Goal: Task Accomplishment & Management: Manage account settings

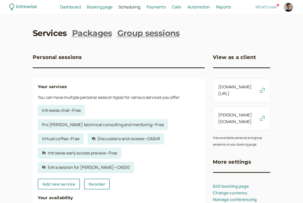
click at [75, 8] on span "Dashboard" at bounding box center [70, 7] width 21 height 6
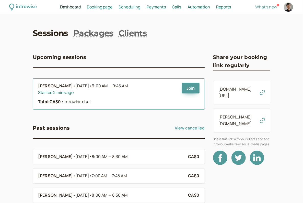
click at [204, 87] on li "Ellie Bullock • Today • 9:00 AM — 9:45 AM Started 2 mins ago Total: CA$0 • Intr…" at bounding box center [119, 93] width 172 height 31
click at [198, 87] on link "Join" at bounding box center [191, 88] width 18 height 11
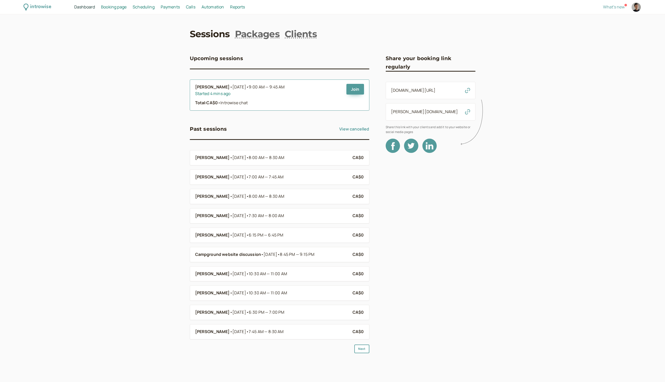
click at [197, 84] on li "Ellie Bullock • Today • 9:00 AM — 9:45 AM Started 4 mins ago Total: CA$0 • Intr…" at bounding box center [280, 95] width 180 height 31
click at [197, 87] on b "[PERSON_NAME]" at bounding box center [212, 87] width 35 height 7
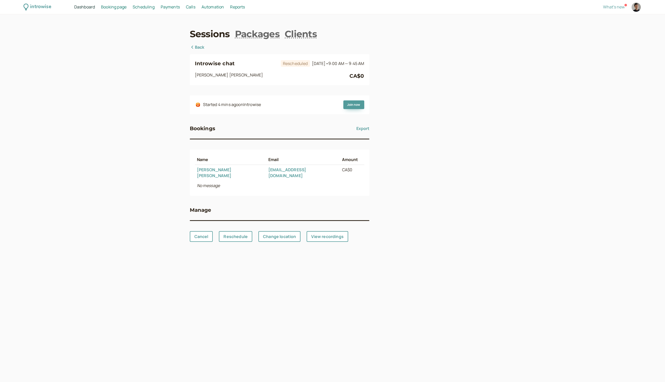
click at [218, 170] on link "[PERSON_NAME]" at bounding box center [214, 172] width 35 height 11
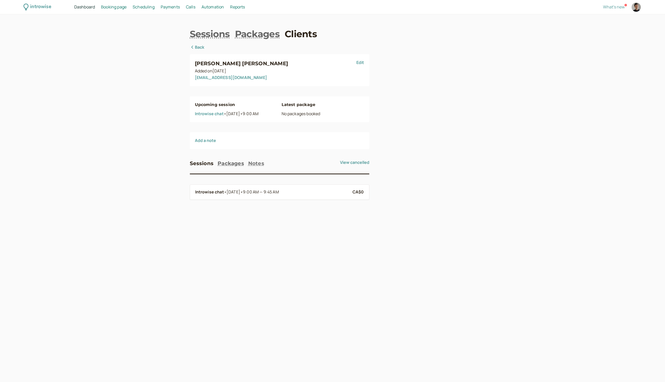
click at [253, 166] on button "Notes" at bounding box center [256, 163] width 16 height 8
click at [302, 165] on button "Add" at bounding box center [362, 163] width 13 height 9
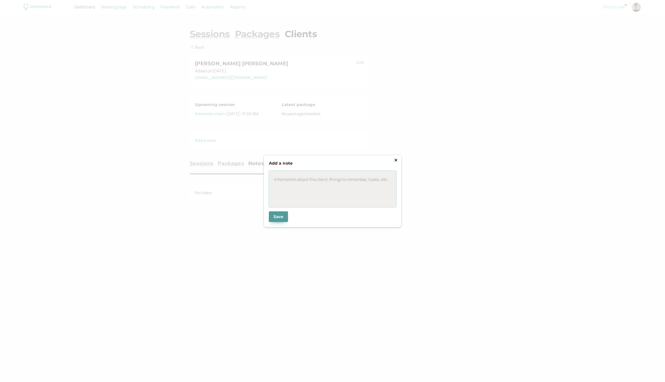
click at [291, 192] on div at bounding box center [333, 189] width 128 height 37
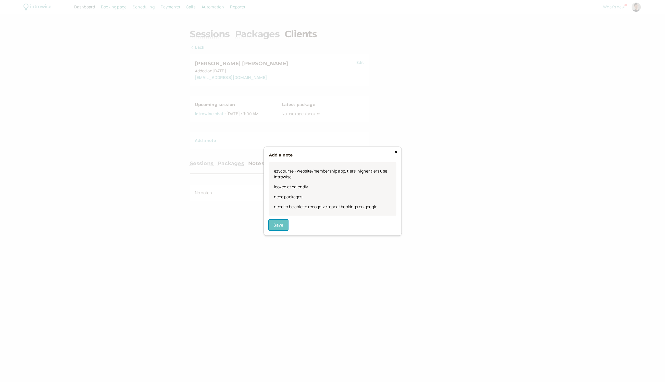
click at [276, 203] on span "Save" at bounding box center [279, 226] width 10 height 6
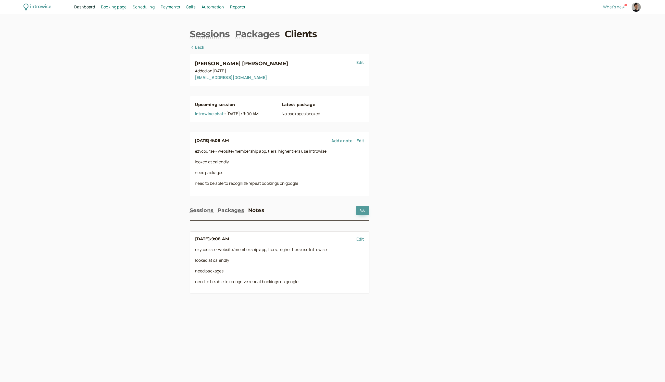
click at [176, 64] on div "introwise Dashboard Dashboard Booking page Booking Scheduling Scheduling Paymen…" at bounding box center [332, 191] width 665 height 382
click at [25, 6] on icon at bounding box center [25, 7] width 5 height 7
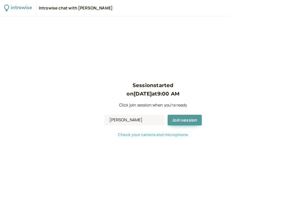
click at [163, 136] on span "Check your camera and microphone" at bounding box center [153, 135] width 70 height 6
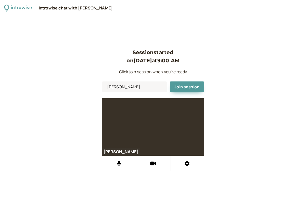
click at [261, 76] on div "Session started on Sep 23 at 9:00 AM Click join session when you're ready Denis…" at bounding box center [153, 109] width 306 height 187
click at [190, 89] on span "Join session" at bounding box center [187, 87] width 25 height 6
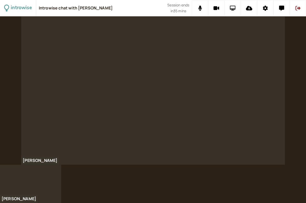
click at [232, 9] on icon at bounding box center [233, 8] width 6 height 5
click at [232, 6] on icon at bounding box center [233, 8] width 6 height 5
click at [230, 7] on icon at bounding box center [233, 8] width 6 height 5
click at [236, 9] on button at bounding box center [233, 8] width 16 height 16
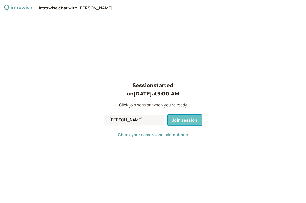
click at [177, 121] on span "Join session" at bounding box center [184, 120] width 25 height 6
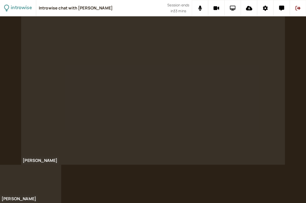
click at [235, 8] on icon at bounding box center [233, 8] width 6 height 5
click at [235, 10] on icon at bounding box center [233, 8] width 6 height 5
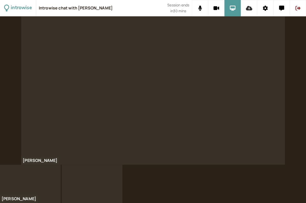
click at [248, 8] on icon at bounding box center [249, 8] width 6 height 5
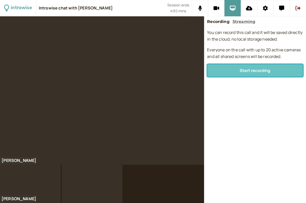
click at [264, 69] on span "Start recording" at bounding box center [255, 71] width 31 height 6
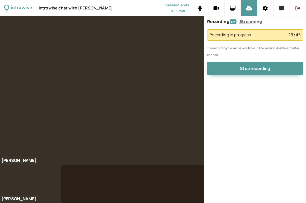
click at [281, 10] on icon at bounding box center [281, 8] width 5 height 5
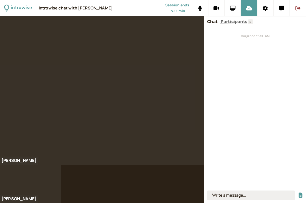
click at [237, 196] on input at bounding box center [251, 194] width 88 height 9
type input "d"
type input "e"
type input "[PERSON_NAME][EMAIL_ADDRESS][DOMAIN_NAME]"
click at [298, 192] on button "submit" at bounding box center [300, 194] width 5 height 5
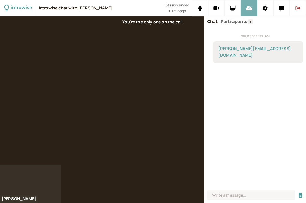
click at [250, 8] on icon at bounding box center [249, 8] width 6 height 5
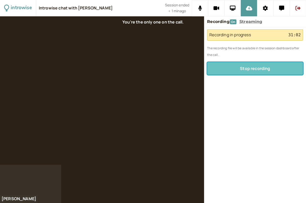
click at [262, 71] on span "Stop recording" at bounding box center [255, 69] width 30 height 6
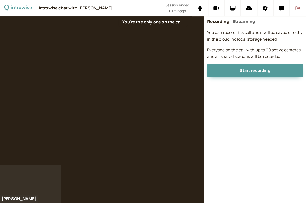
click at [302, 9] on button at bounding box center [298, 8] width 16 height 16
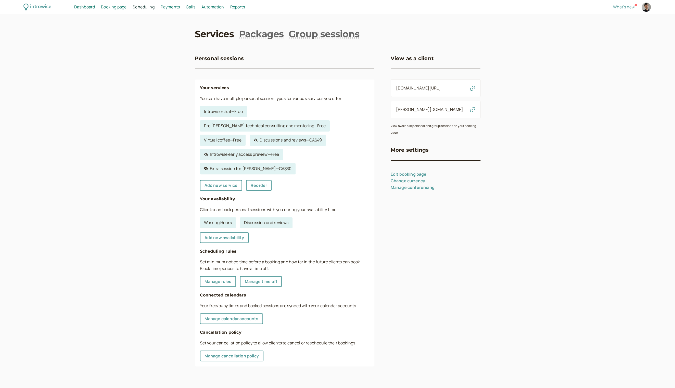
click at [44, 9] on div "introwise" at bounding box center [40, 7] width 21 height 8
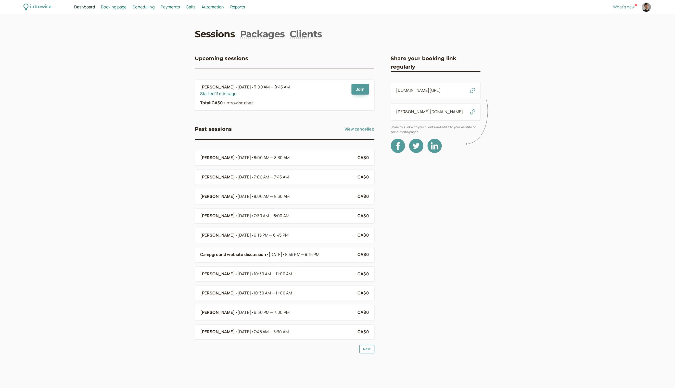
click at [425, 92] on link "[DOMAIN_NAME][URL]" at bounding box center [418, 91] width 45 height 6
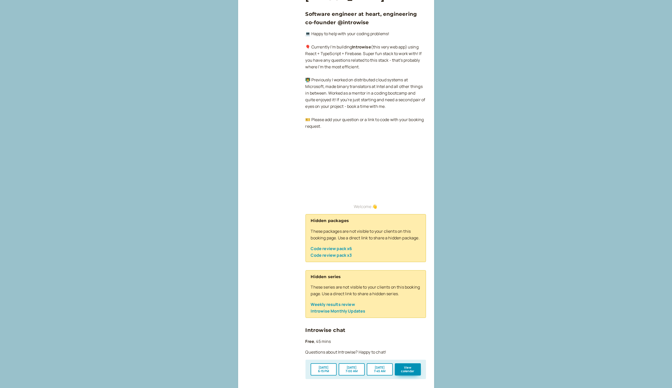
scroll to position [79, 0]
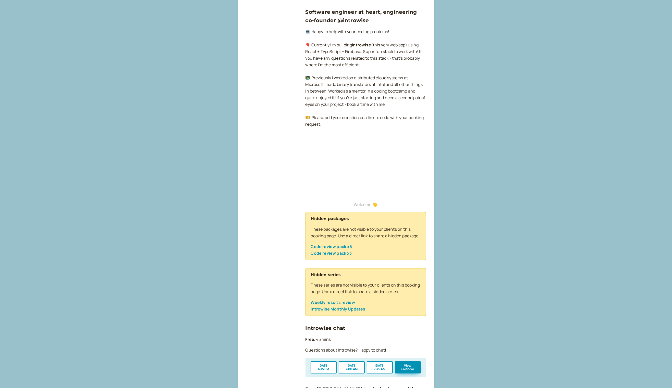
click at [331, 312] on link "Introwise Monthly Updates" at bounding box center [338, 309] width 55 height 6
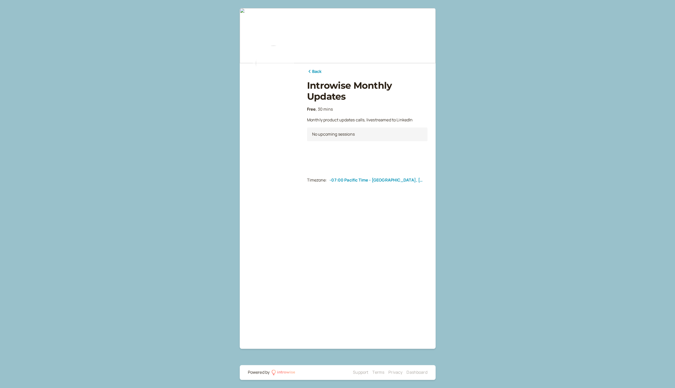
click at [69, 143] on div "Back Introwise Monthly Updates Free , 30 mins Monthly product updates calls, li…" at bounding box center [337, 194] width 675 height 388
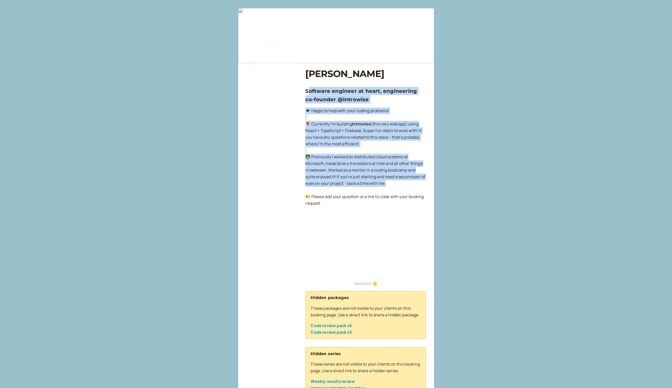
drag, startPoint x: 307, startPoint y: 91, endPoint x: 409, endPoint y: 183, distance: 137.0
click at [409, 183] on div "[PERSON_NAME] Software engineer at heart, engineering co-founder @introwise 💻 H…" at bounding box center [365, 386] width 120 height 647
click at [389, 190] on p "💻 Happy to help with your coding problems! 🎈 Currently I'm building Introwise (…" at bounding box center [365, 157] width 120 height 99
drag, startPoint x: 329, startPoint y: 205, endPoint x: 293, endPoint y: 101, distance: 111.0
click at [293, 101] on div "[PERSON_NAME] Software engineer at heart, engineering co-founder @introwise 💻 H…" at bounding box center [336, 361] width 180 height 698
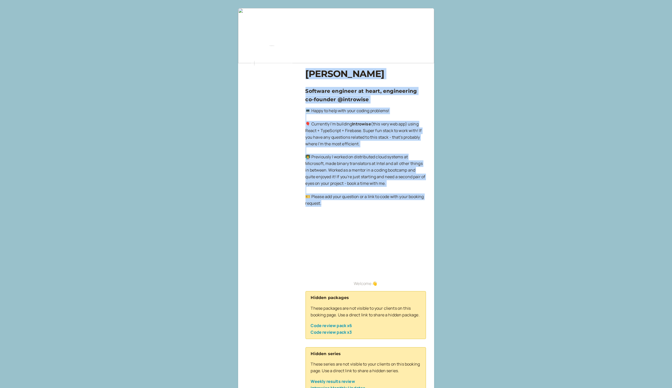
click at [343, 133] on p "💻 Happy to help with your coding problems! 🎈 Currently I'm building Introwise (…" at bounding box center [365, 157] width 120 height 99
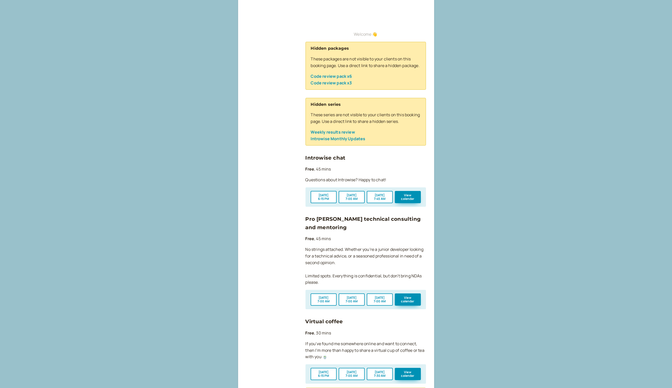
scroll to position [371, 0]
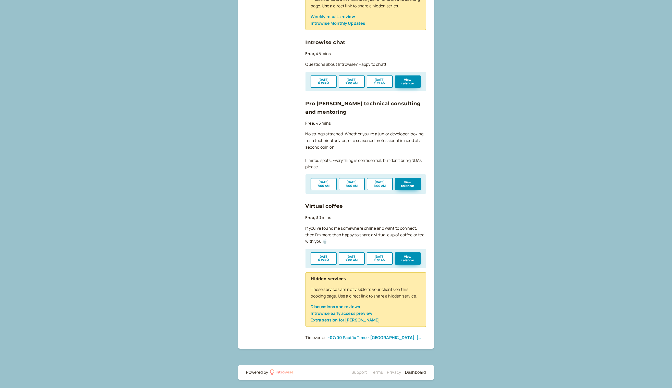
click at [416, 372] on link "Dashboard" at bounding box center [415, 373] width 21 height 6
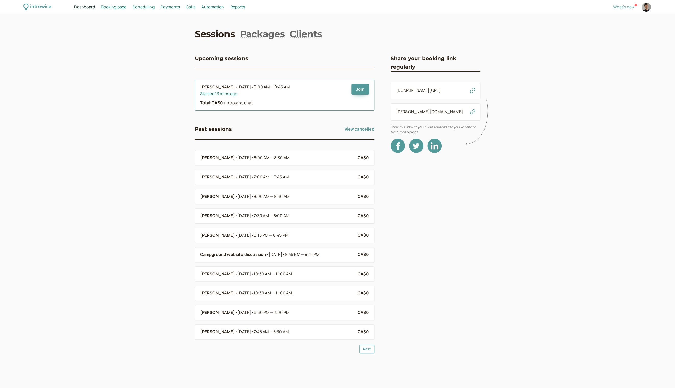
click at [257, 95] on div "Started 13 mins ago" at bounding box center [273, 94] width 147 height 7
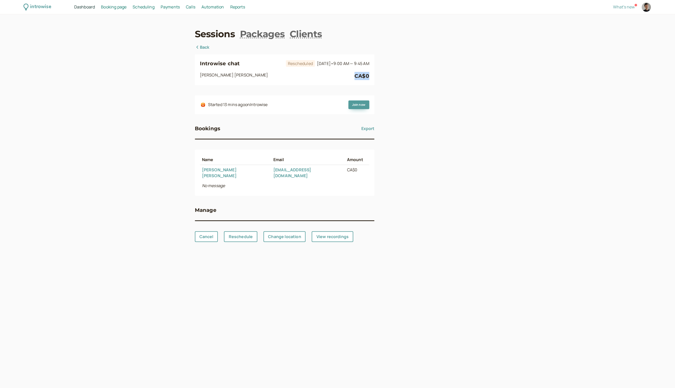
drag, startPoint x: 355, startPoint y: 77, endPoint x: 376, endPoint y: 77, distance: 20.9
click at [376, 77] on div "Introwise chat Rescheduled Today • 9:00 AM — 9:45 AM Ellie Bullock CA$0 Started…" at bounding box center [338, 143] width 286 height 198
click at [205, 169] on link "[PERSON_NAME]" at bounding box center [219, 172] width 35 height 11
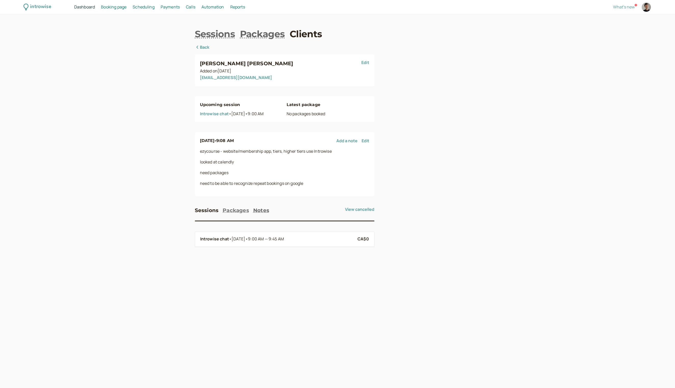
click at [232, 212] on button "Packages" at bounding box center [236, 210] width 27 height 8
click at [256, 209] on button "Notes" at bounding box center [261, 210] width 16 height 8
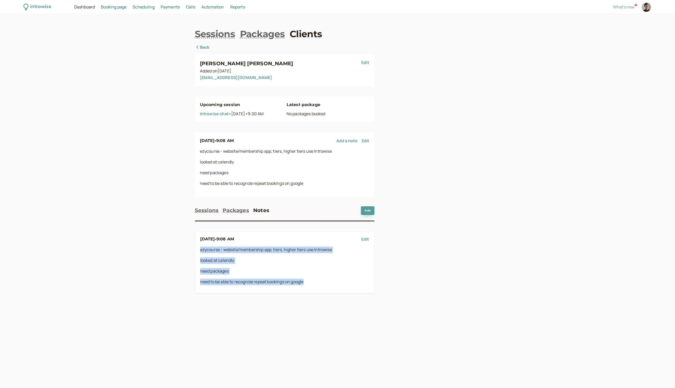
drag, startPoint x: 199, startPoint y: 251, endPoint x: 321, endPoint y: 286, distance: 126.5
click at [321, 286] on li "Sep 23 • 9:08 AM Edit ezycourse - website/membership app, tiers, higher tiers u…" at bounding box center [285, 263] width 180 height 62
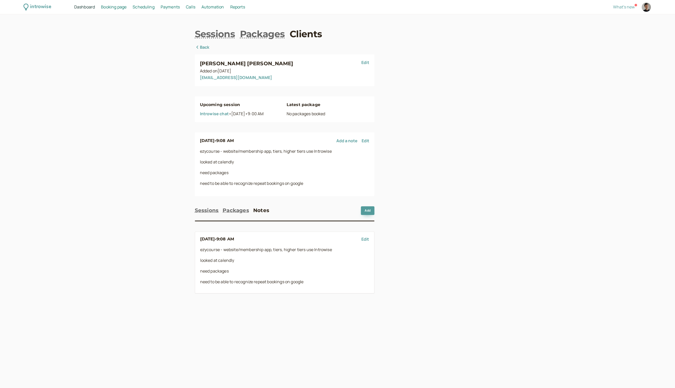
click at [287, 162] on p "looked at calendly" at bounding box center [284, 162] width 169 height 7
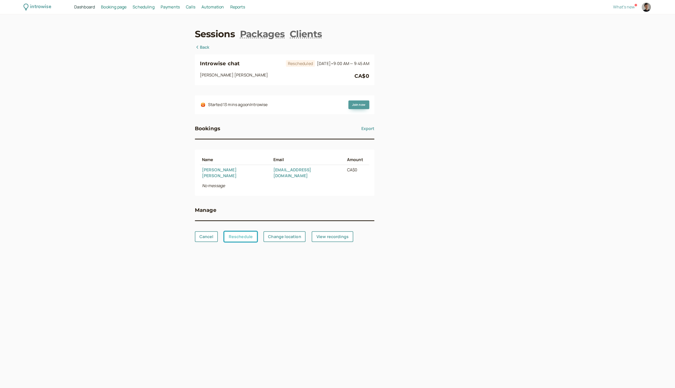
click at [240, 231] on link "Reschedule" at bounding box center [240, 236] width 33 height 11
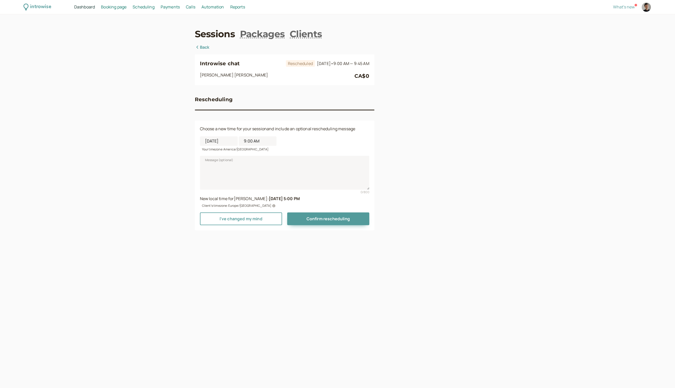
drag, startPoint x: 268, startPoint y: 200, endPoint x: 301, endPoint y: 200, distance: 32.9
click at [301, 200] on div "New local time for Ellie Bullock : 9/23/2025, 5:00 PM" at bounding box center [284, 199] width 169 height 7
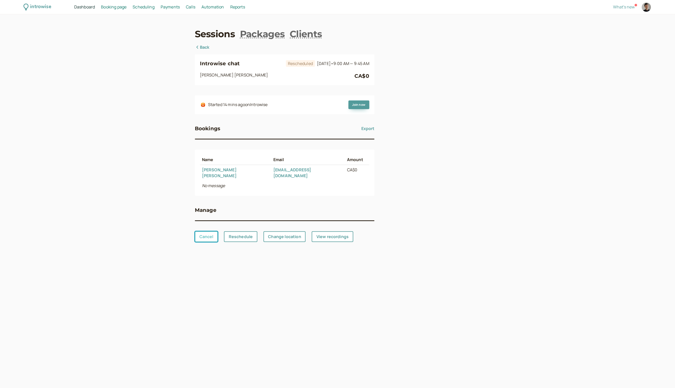
click at [197, 233] on link "Cancel" at bounding box center [206, 236] width 23 height 11
click at [332, 231] on link "View recordings" at bounding box center [332, 236] width 41 height 11
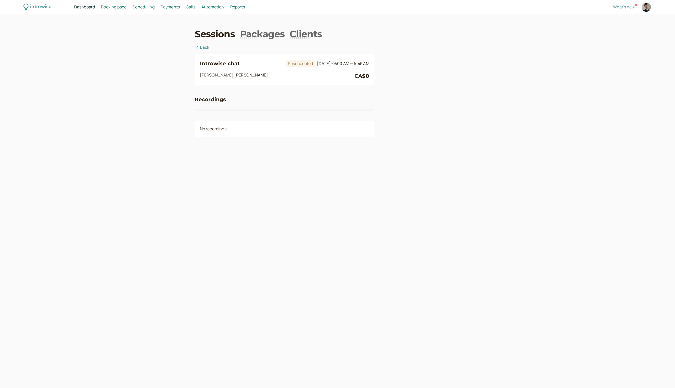
click at [204, 50] on link "Back" at bounding box center [202, 47] width 15 height 7
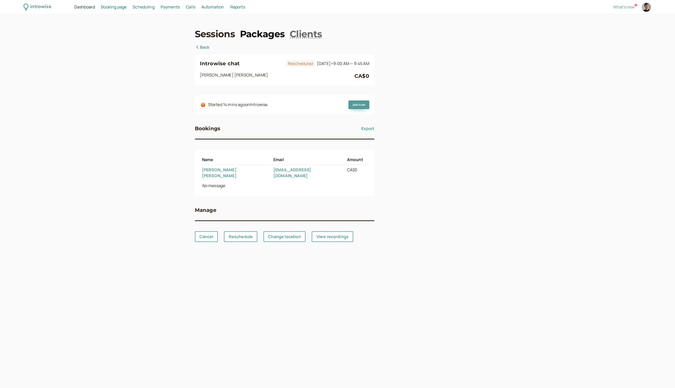
click at [265, 34] on link "Packages" at bounding box center [262, 34] width 45 height 13
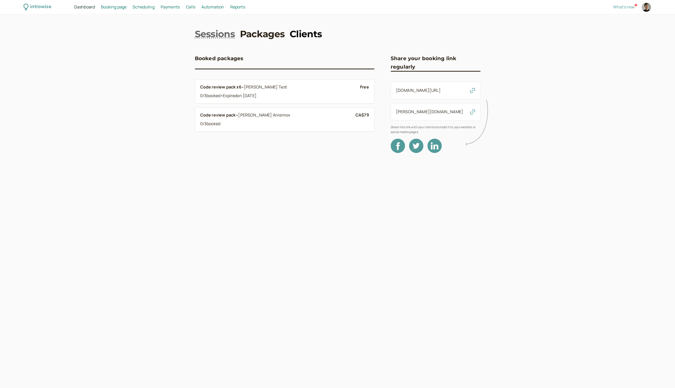
click at [295, 34] on link "Clients" at bounding box center [306, 34] width 32 height 13
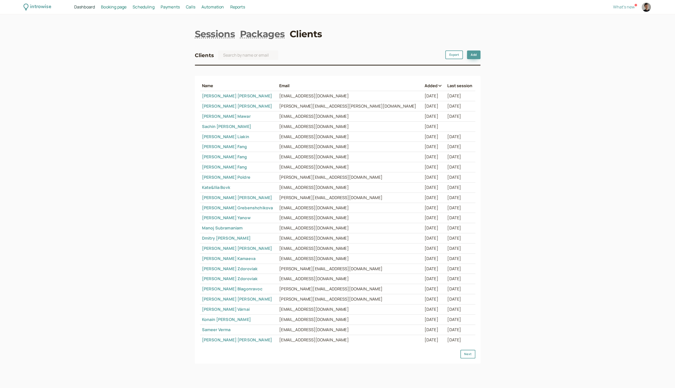
click at [109, 7] on span "Booking page" at bounding box center [114, 7] width 26 height 6
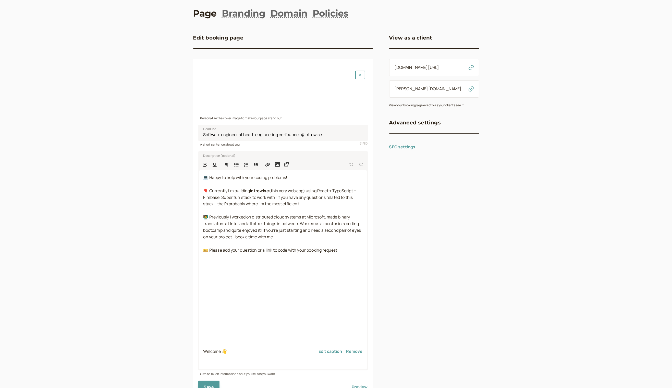
scroll to position [19, 0]
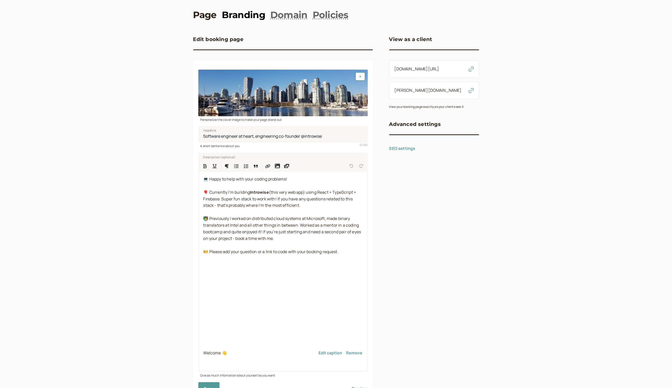
click at [238, 19] on link "Branding" at bounding box center [243, 14] width 43 height 13
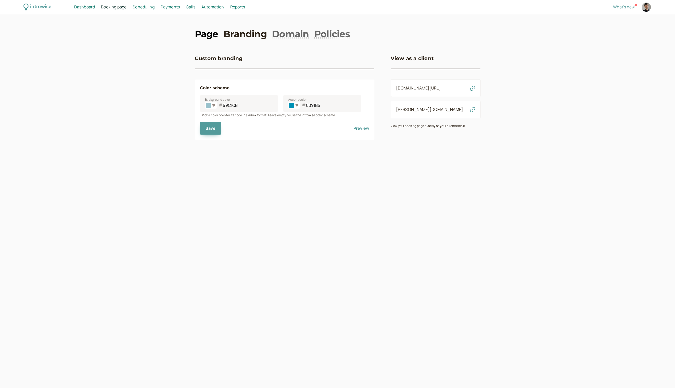
click at [207, 31] on link "Page" at bounding box center [206, 34] width 23 height 13
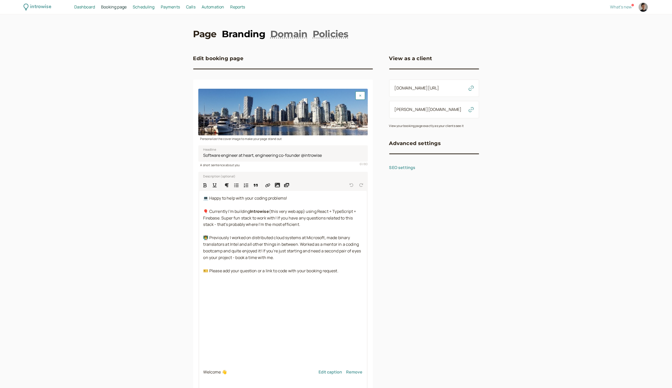
click at [246, 37] on link "Branding" at bounding box center [243, 34] width 43 height 13
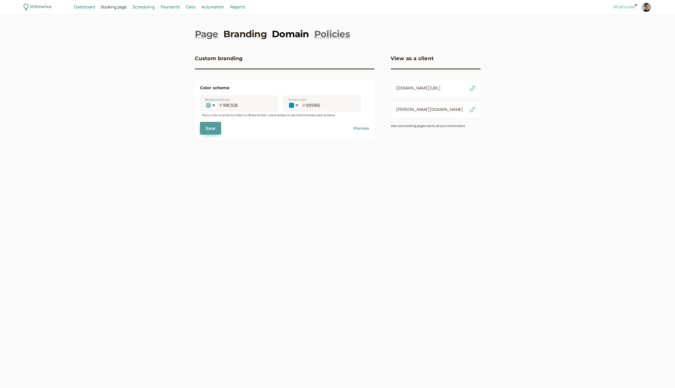
click at [301, 39] on link "Domain" at bounding box center [290, 34] width 37 height 13
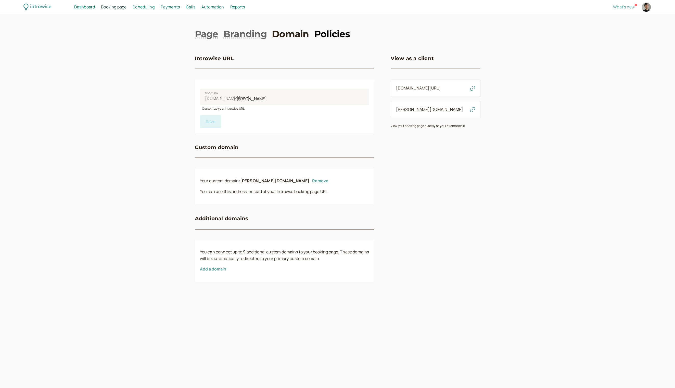
click at [317, 32] on link "Policies" at bounding box center [332, 34] width 36 height 13
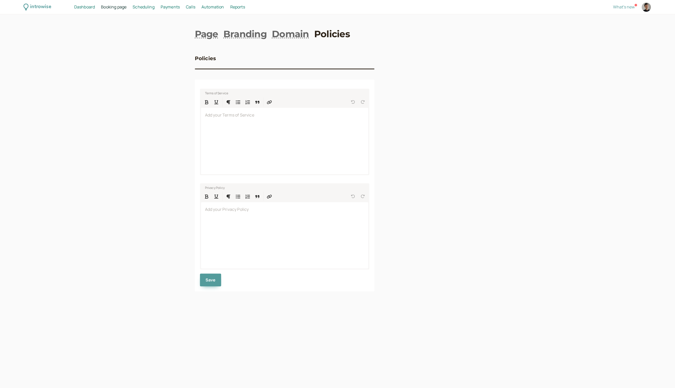
click at [145, 8] on span "Scheduling" at bounding box center [144, 7] width 22 height 6
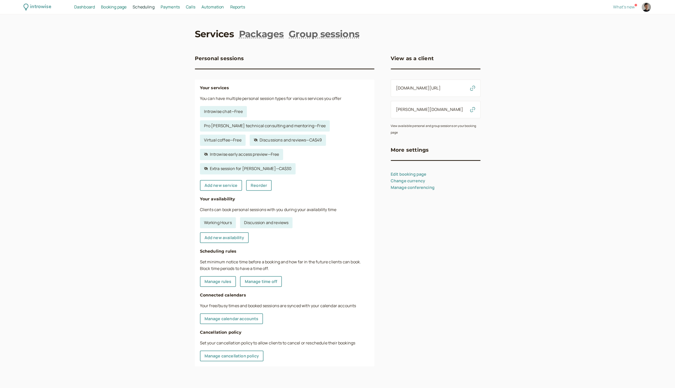
click at [216, 36] on link "Services" at bounding box center [214, 34] width 39 height 13
click at [217, 110] on link "Introwise chat — Free" at bounding box center [223, 111] width 47 height 11
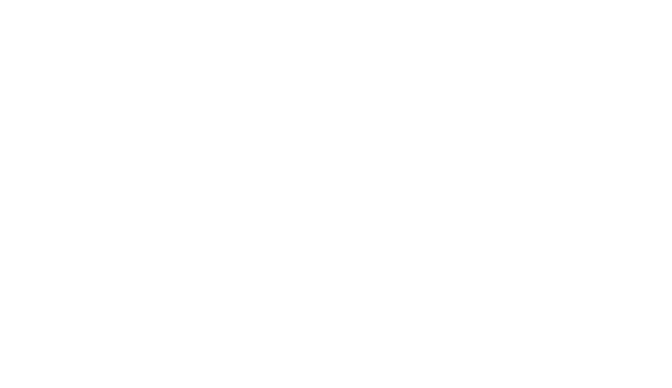
select select "45"
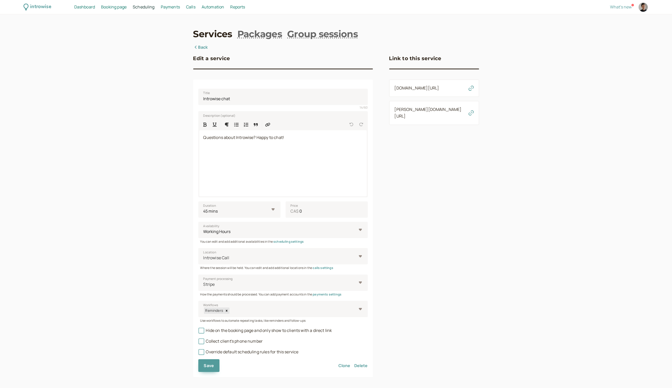
click at [203, 46] on link "Back" at bounding box center [200, 47] width 15 height 7
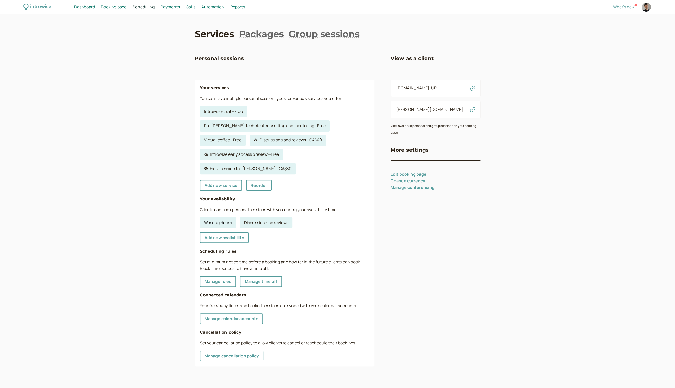
click at [215, 217] on link "Working Hours" at bounding box center [218, 222] width 36 height 11
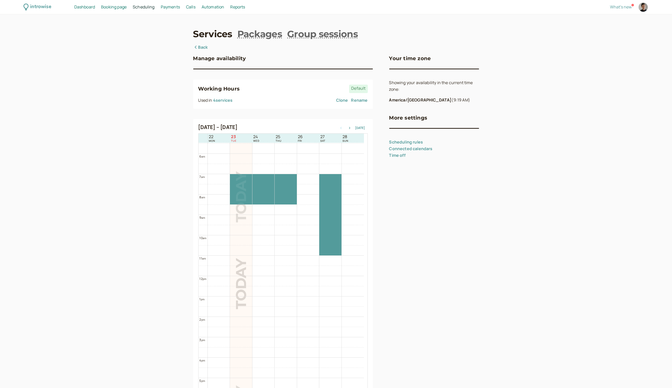
scroll to position [113, 0]
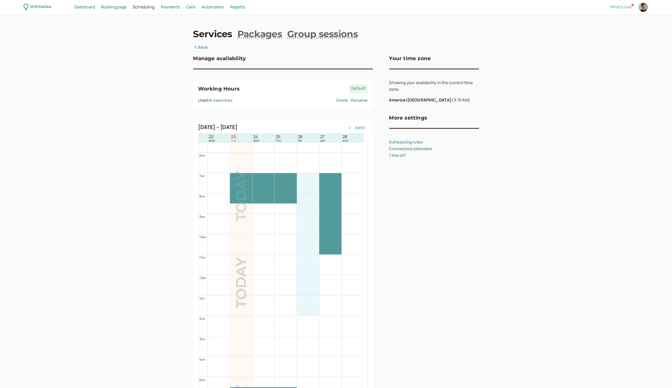
drag, startPoint x: 308, startPoint y: 178, endPoint x: 310, endPoint y: 315, distance: 137.0
click at [310, 315] on div "12 am 1 am 2 am 3 am 4 am 5 am 6 am 7 am 8 am 9 am 10 am 11 am 12 pm 1 pm 2 pm …" at bounding box center [281, 275] width 165 height 490
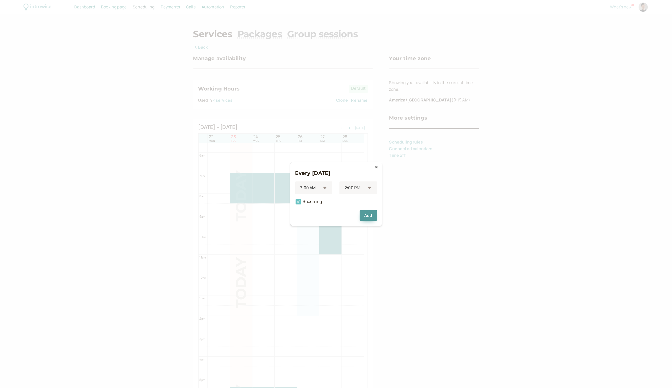
click at [316, 203] on span "Recurring" at bounding box center [308, 202] width 27 height 6
click at [295, 203] on input "Recurring" at bounding box center [295, 203] width 0 height 0
click at [316, 200] on span "Recurring" at bounding box center [308, 202] width 27 height 6
click at [295, 203] on input "Recurring" at bounding box center [295, 203] width 0 height 0
click at [376, 169] on icon at bounding box center [376, 167] width 3 height 4
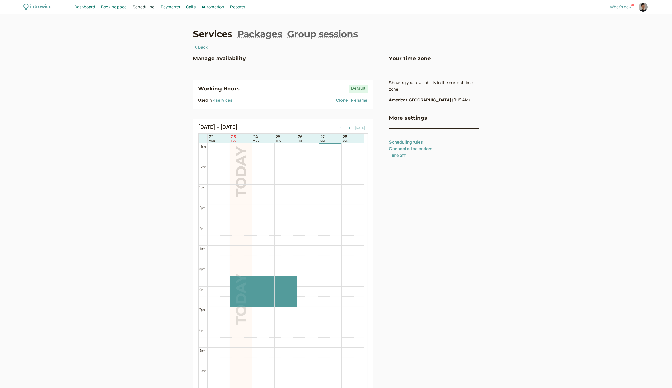
scroll to position [228, 0]
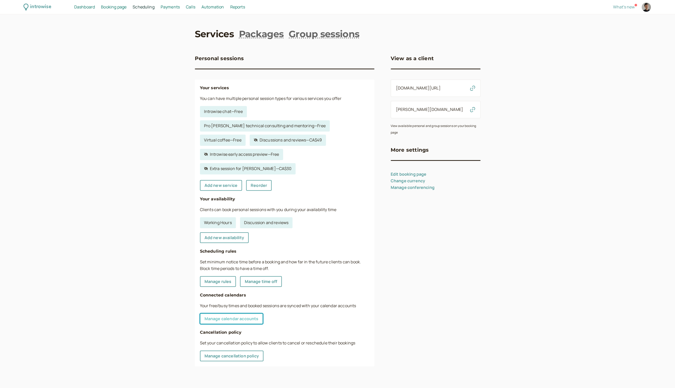
click at [230, 314] on link "Manage calendar accounts" at bounding box center [231, 319] width 63 height 11
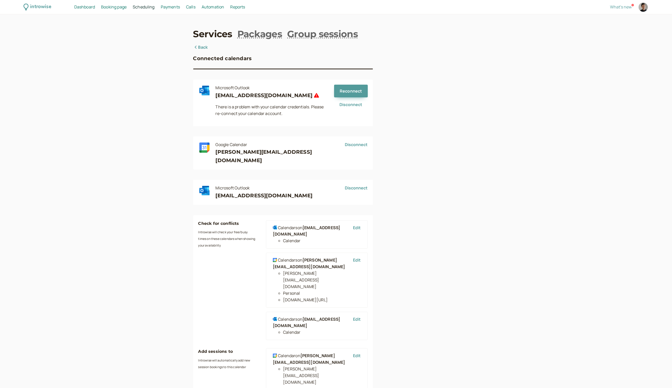
click at [205, 46] on link "Back" at bounding box center [200, 47] width 15 height 7
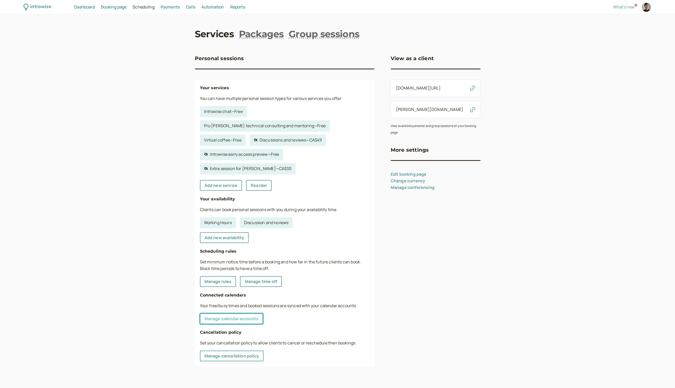
click at [225, 314] on link "Manage calendar accounts" at bounding box center [231, 319] width 63 height 11
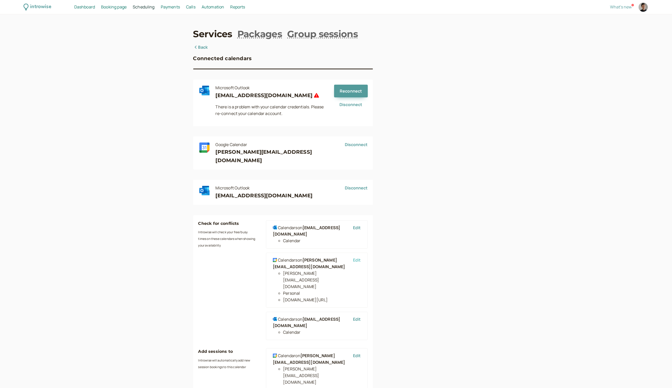
click at [359, 258] on button "Edit" at bounding box center [357, 260] width 8 height 5
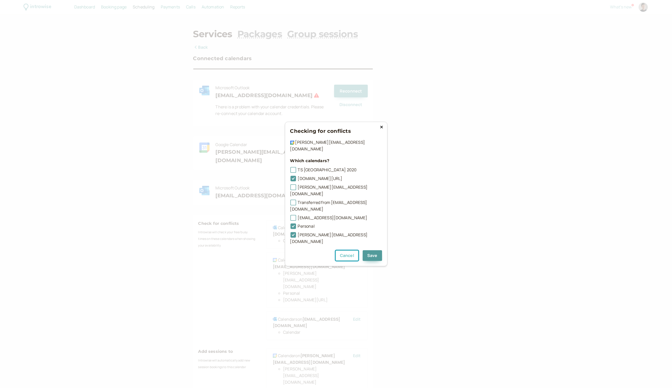
click at [352, 251] on button "Cancel" at bounding box center [346, 256] width 23 height 11
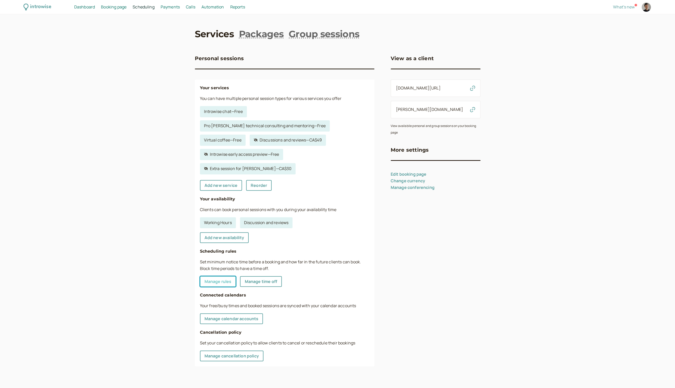
click at [215, 276] on link "Manage rules" at bounding box center [218, 281] width 36 height 11
select select "15"
select select "1440"
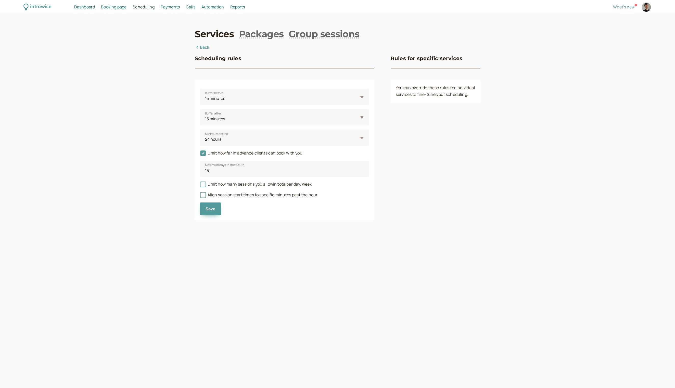
click at [229, 186] on span "Limit how many sessions you allow in total per day/week" at bounding box center [256, 184] width 112 height 6
click at [200, 186] on input "Limit how many sessions you allow in total per day/week" at bounding box center [200, 186] width 0 height 0
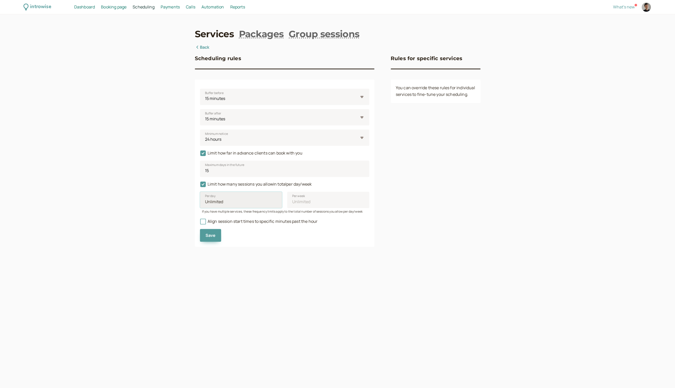
click at [228, 202] on input "Per day" at bounding box center [241, 200] width 82 height 16
click at [315, 205] on input "Per week" at bounding box center [328, 200] width 82 height 16
click at [207, 183] on span "Limit how many sessions you allow in total per day/week" at bounding box center [256, 184] width 112 height 6
click at [200, 186] on input "Limit how many sessions you allow in total per day/week" at bounding box center [200, 186] width 0 height 0
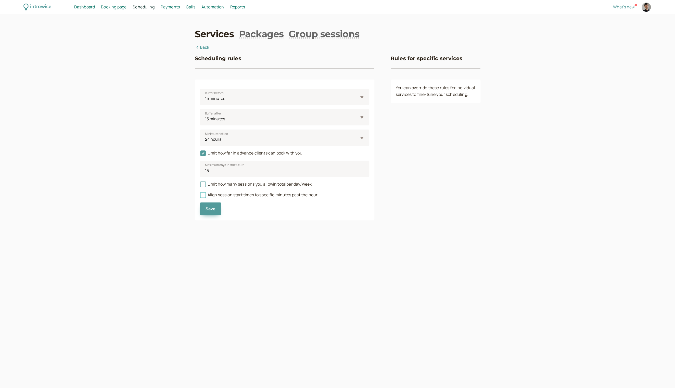
click at [203, 197] on icon at bounding box center [203, 195] width 4 height 4
click at [200, 196] on input "Align session start times to specific minutes past the hour" at bounding box center [200, 196] width 0 height 0
click at [207, 207] on button ": 00" at bounding box center [205, 206] width 11 height 7
click at [208, 205] on button ": 00" at bounding box center [205, 206] width 11 height 7
click at [218, 207] on button ": 05" at bounding box center [221, 206] width 10 height 7
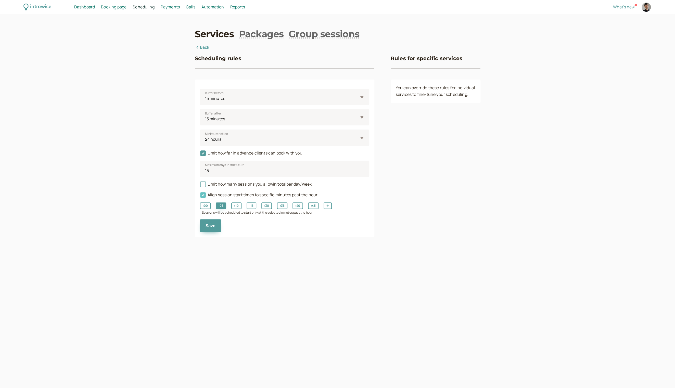
click at [205, 195] on icon at bounding box center [203, 195] width 6 height 6
click at [200, 196] on input "Align session start times to specific minutes past the hour" at bounding box center [200, 196] width 0 height 0
click at [224, 35] on link "Services" at bounding box center [214, 34] width 39 height 13
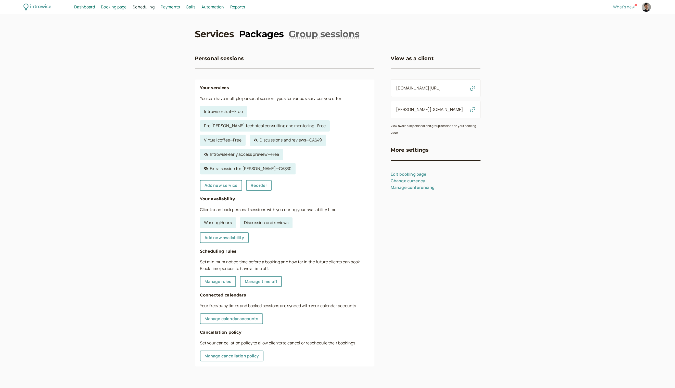
click at [256, 38] on link "Packages" at bounding box center [261, 34] width 45 height 13
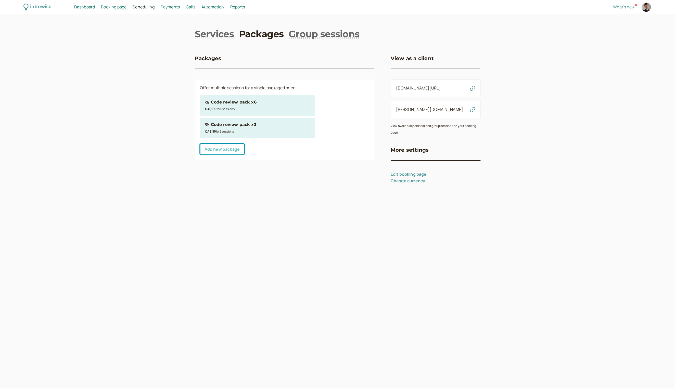
click at [230, 149] on link "Add new package" at bounding box center [222, 149] width 44 height 11
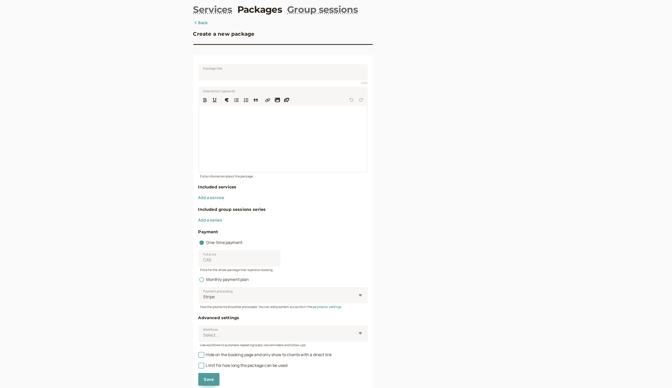
scroll to position [26, 0]
click at [214, 198] on button "Add a service" at bounding box center [211, 196] width 26 height 5
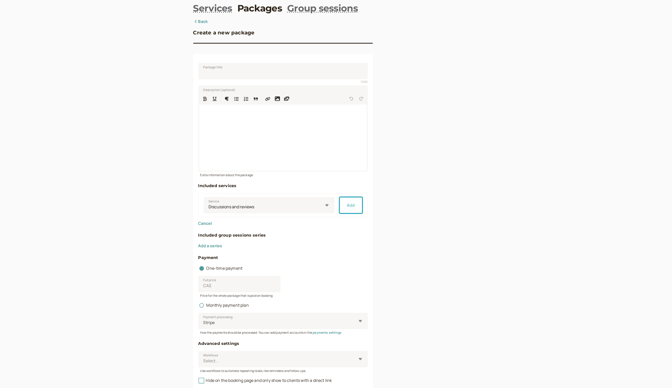
click at [341, 205] on button "Add" at bounding box center [350, 205] width 23 height 16
click at [257, 74] on input "Package title" at bounding box center [282, 71] width 169 height 16
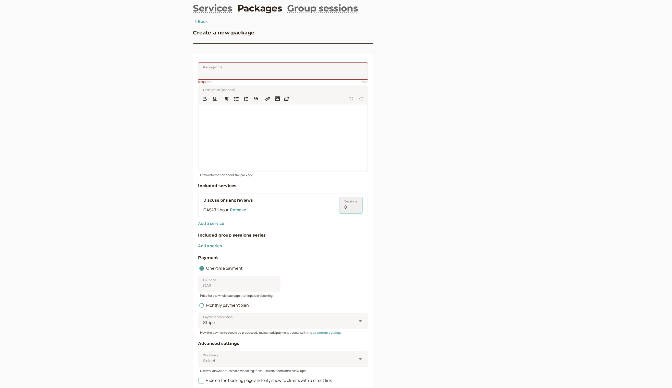
drag, startPoint x: 351, startPoint y: 207, endPoint x: 325, endPoint y: 205, distance: 26.7
click at [339, 205] on input "0" at bounding box center [350, 205] width 23 height 16
type input "4"
click at [398, 190] on div "Create a new package Package title 0 / 60 Required Description (optional) Extra…" at bounding box center [336, 217] width 286 height 398
click at [242, 282] on input "Full price CA$" at bounding box center [239, 284] width 82 height 16
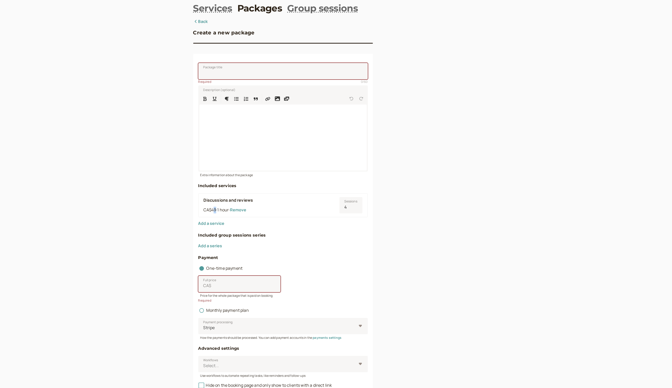
drag, startPoint x: 213, startPoint y: 212, endPoint x: 216, endPoint y: 212, distance: 2.8
click at [216, 212] on div "CA$49 · 1 hour · Remove" at bounding box center [269, 210] width 131 height 7
click at [237, 289] on input "Full price CA$" at bounding box center [239, 284] width 82 height 16
click at [348, 270] on div "One-time payment" at bounding box center [282, 266] width 169 height 11
drag, startPoint x: 234, startPoint y: 288, endPoint x: 207, endPoint y: 288, distance: 27.6
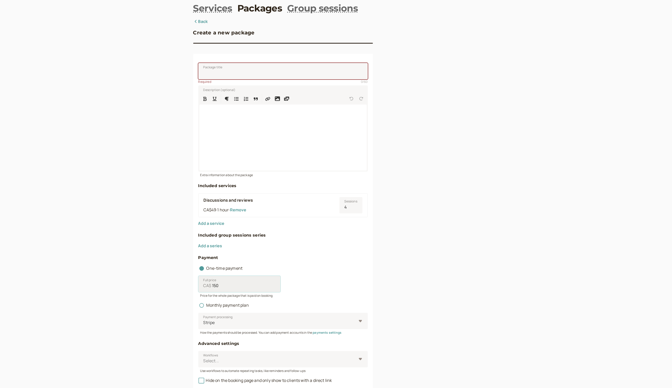
click at [207, 288] on input "150" at bounding box center [239, 284] width 82 height 16
click at [228, 288] on input "150" at bounding box center [239, 284] width 82 height 16
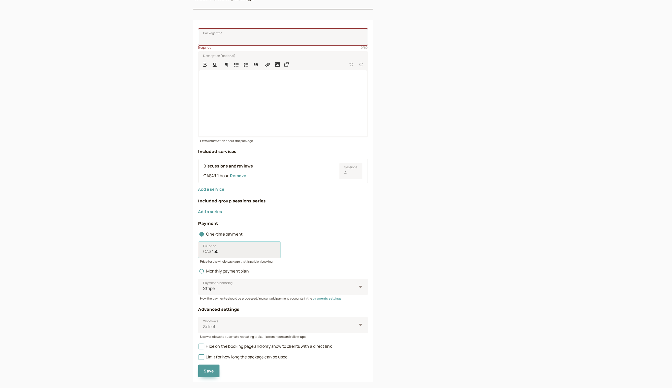
scroll to position [68, 0]
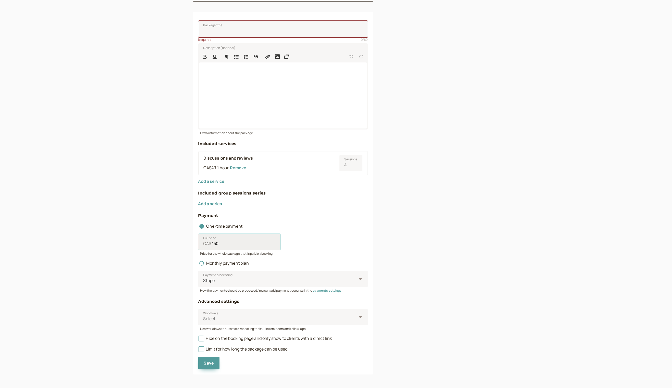
drag, startPoint x: 229, startPoint y: 244, endPoint x: 156, endPoint y: 232, distance: 73.3
click at [198, 234] on input "150" at bounding box center [239, 242] width 82 height 16
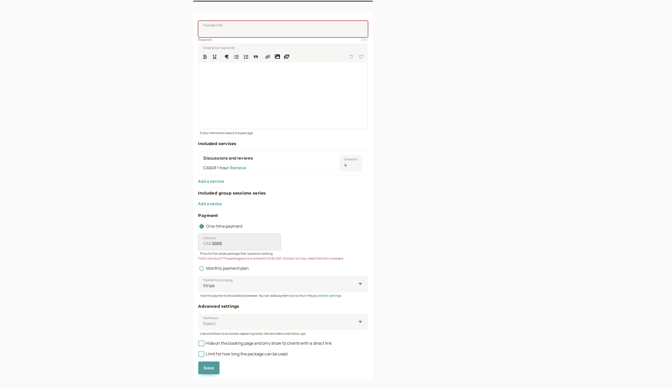
drag, startPoint x: 216, startPoint y: 241, endPoint x: 207, endPoint y: 242, distance: 8.5
click at [207, 242] on input "5000" at bounding box center [239, 242] width 82 height 16
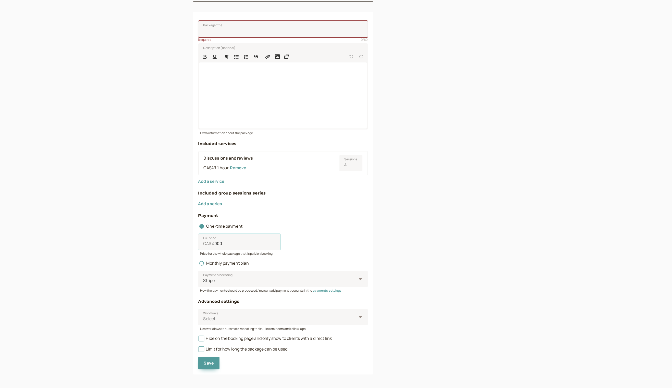
type input "4000"
click at [410, 240] on div "Create a new package Package title 0 / 60 Required Description (optional) Extra…" at bounding box center [336, 175] width 286 height 398
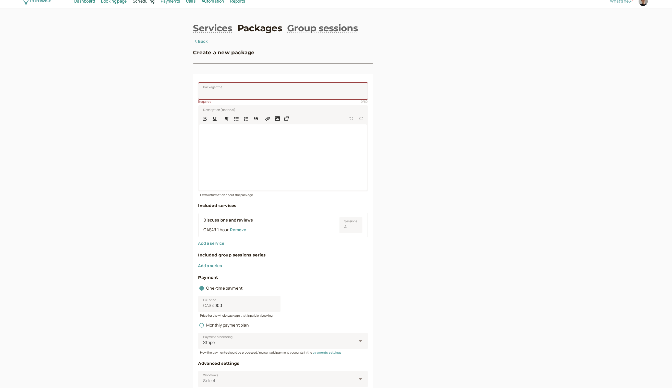
scroll to position [0, 0]
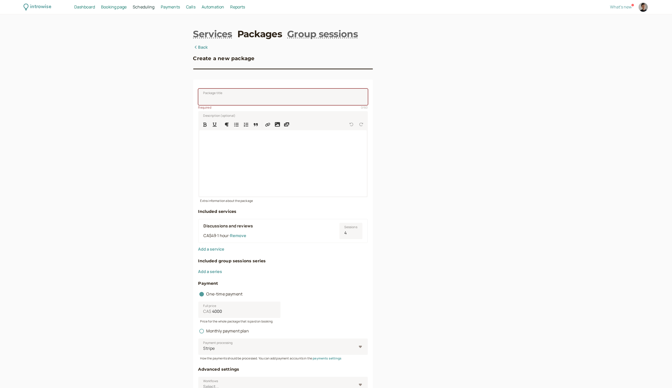
click at [216, 8] on span "Automation" at bounding box center [213, 7] width 23 height 6
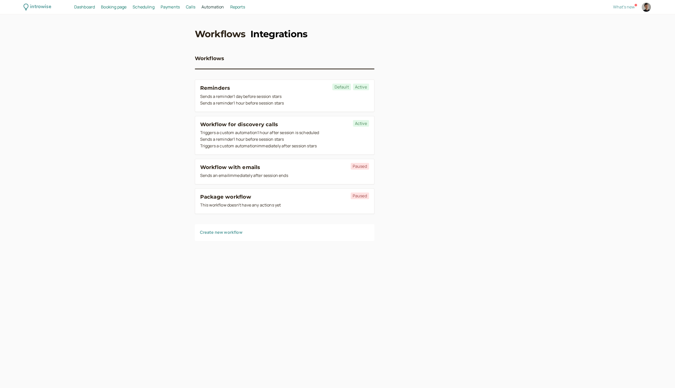
click at [271, 40] on link "Integrations" at bounding box center [279, 34] width 57 height 13
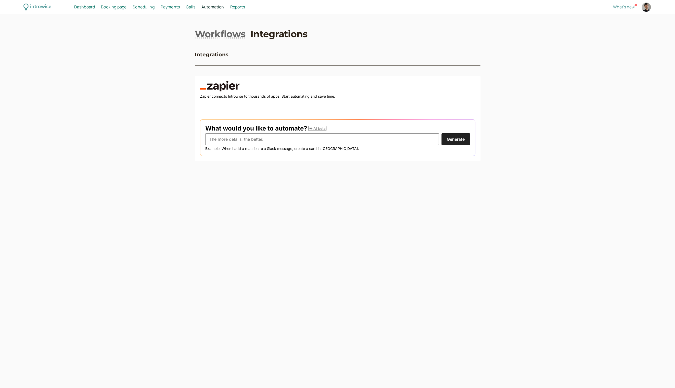
click at [191, 9] on span "Calls" at bounding box center [190, 7] width 9 height 6
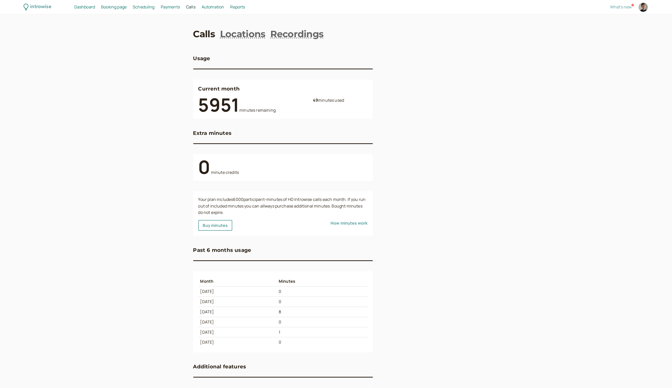
click at [146, 9] on span "Scheduling" at bounding box center [144, 7] width 22 height 6
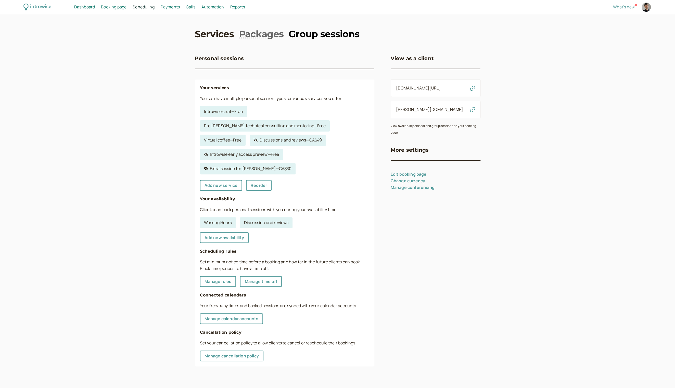
click at [330, 35] on link "Group sessions" at bounding box center [324, 34] width 71 height 13
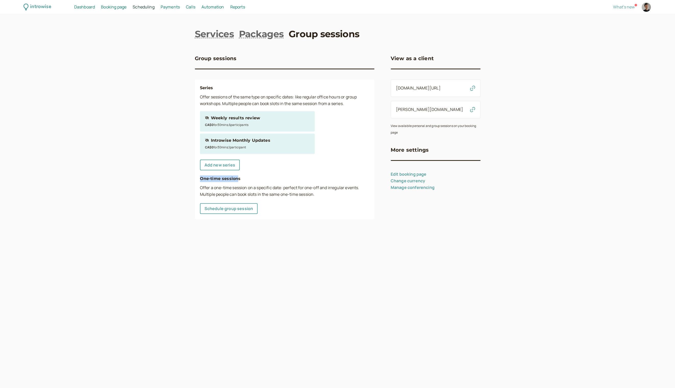
drag, startPoint x: 201, startPoint y: 178, endPoint x: 237, endPoint y: 180, distance: 36.6
click at [237, 180] on h4 "One-time sessions" at bounding box center [284, 179] width 169 height 7
click at [242, 179] on h4 "One-time sessions" at bounding box center [284, 179] width 169 height 7
drag, startPoint x: 241, startPoint y: 179, endPoint x: 201, endPoint y: 179, distance: 40.6
click at [201, 179] on h4 "One-time sessions" at bounding box center [284, 179] width 169 height 7
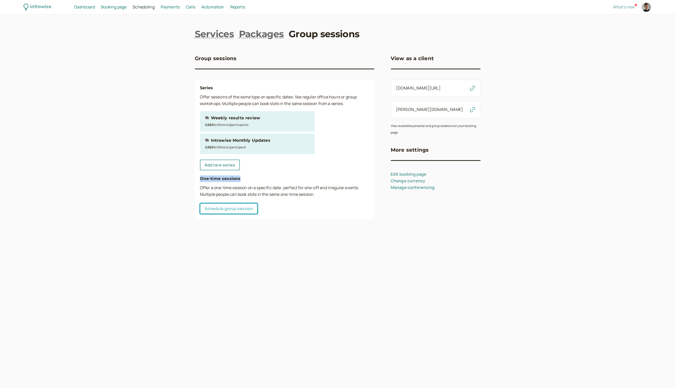
click at [237, 205] on link "Schedule group session" at bounding box center [229, 208] width 58 height 11
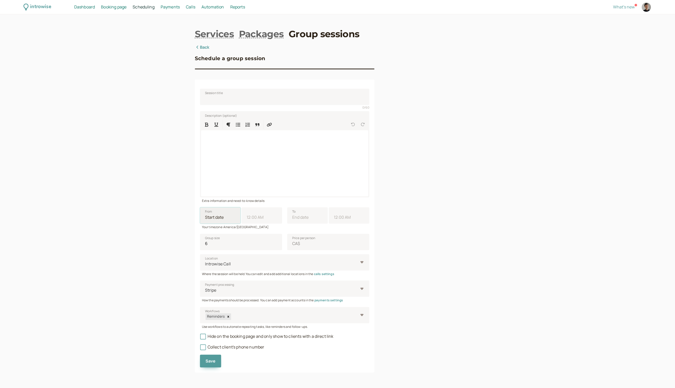
click at [233, 218] on input "From" at bounding box center [220, 215] width 41 height 16
click at [429, 226] on div at bounding box center [436, 208] width 90 height 329
drag, startPoint x: 208, startPoint y: 244, endPoint x: 200, endPoint y: 244, distance: 8.7
click at [200, 244] on input "6" at bounding box center [241, 242] width 82 height 16
click at [311, 244] on input "Price per person CA$" at bounding box center [328, 242] width 82 height 16
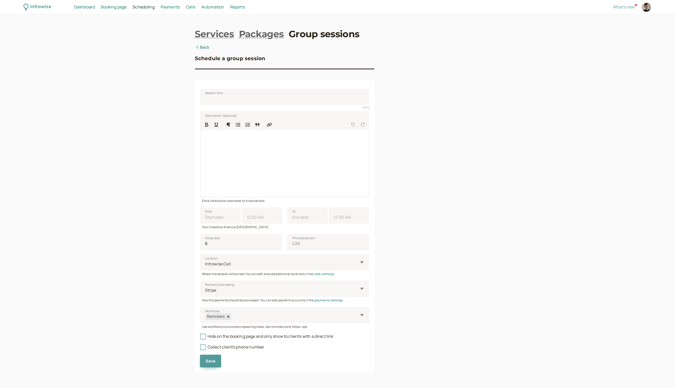
click at [207, 50] on link "Back" at bounding box center [202, 47] width 15 height 7
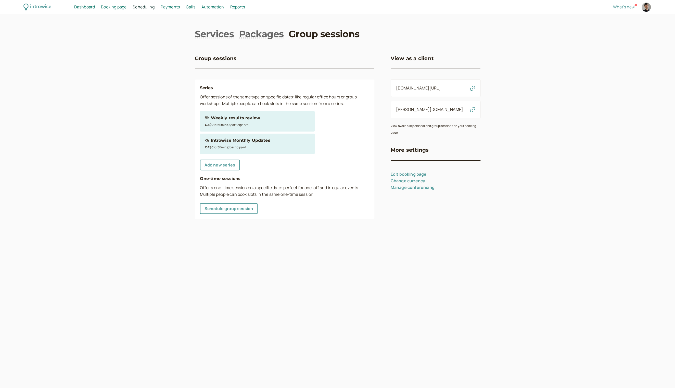
click at [312, 36] on link "Group sessions" at bounding box center [324, 34] width 71 height 13
click at [229, 164] on link "Add new series" at bounding box center [220, 165] width 40 height 11
select select "30"
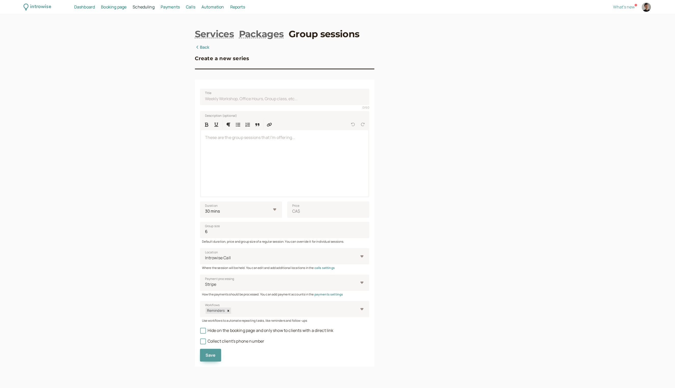
click at [200, 44] on div "Services Packages Group sessions Back Create a new series Title 0 / 60 Descript…" at bounding box center [338, 197] width 286 height 339
click at [202, 48] on link "Back" at bounding box center [202, 47] width 15 height 7
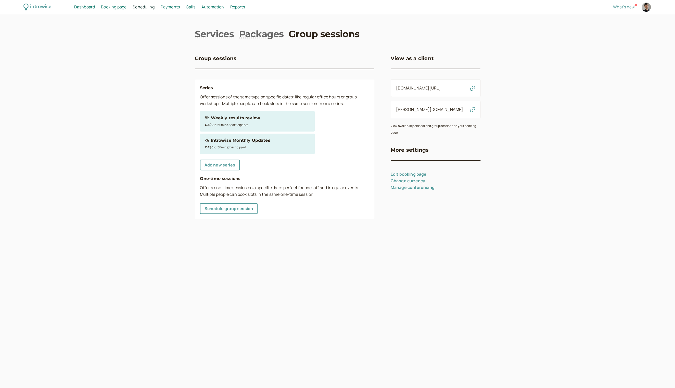
click at [236, 123] on div "CA$0 for 30 min s , 6 participant s" at bounding box center [257, 124] width 105 height 7
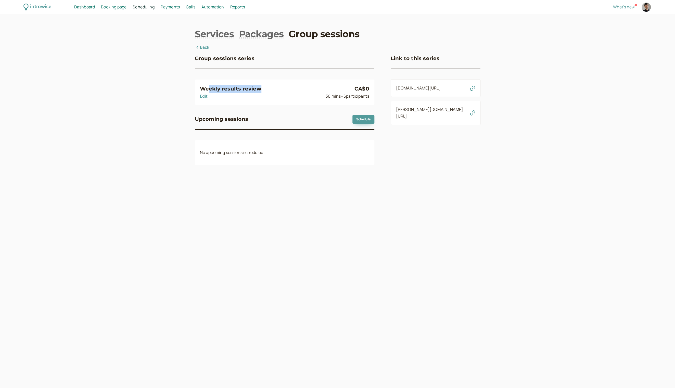
drag, startPoint x: 209, startPoint y: 89, endPoint x: 276, endPoint y: 90, distance: 66.9
click at [276, 90] on div "Weekly results review Edit CA$0 30 mins • 6 participant s" at bounding box center [284, 92] width 169 height 15
click at [289, 94] on div "Weekly results review Edit CA$0 30 mins • 6 participant s" at bounding box center [284, 92] width 169 height 15
click at [355, 119] on link "Schedule" at bounding box center [364, 119] width 22 height 9
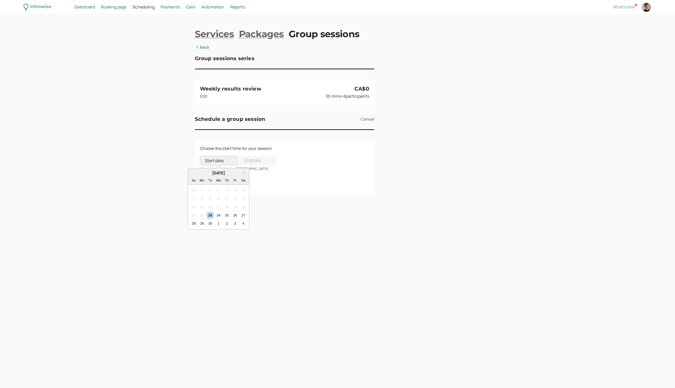
click at [212, 160] on input at bounding box center [219, 160] width 38 height 9
click at [559, 131] on div "introwise Dashboard Dashboard Booking page Booking Scheduling Scheduling Paymen…" at bounding box center [337, 194] width 675 height 388
click at [203, 47] on link "Back" at bounding box center [202, 47] width 15 height 7
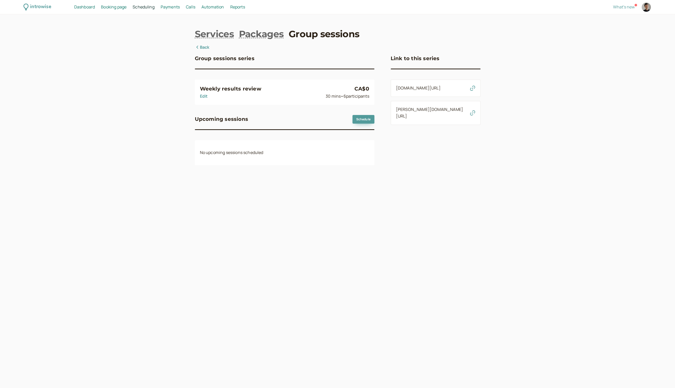
click at [204, 46] on link "Back" at bounding box center [202, 47] width 15 height 7
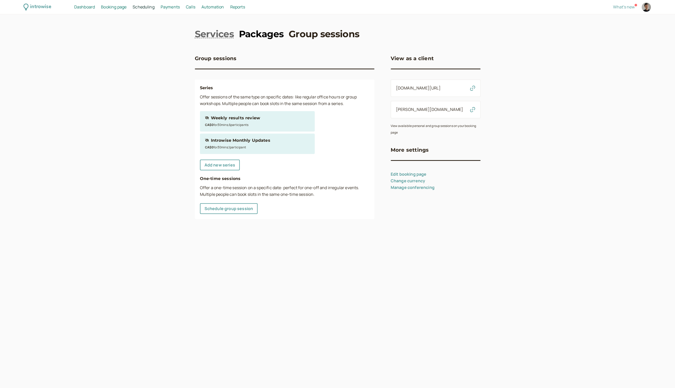
click at [278, 38] on link "Packages" at bounding box center [261, 34] width 45 height 13
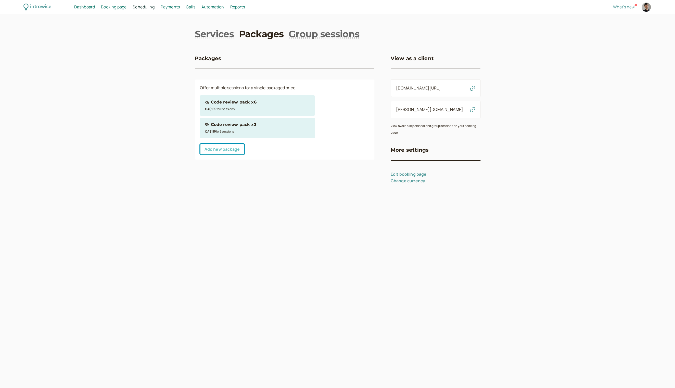
click at [227, 154] on link "Add new package" at bounding box center [222, 149] width 44 height 11
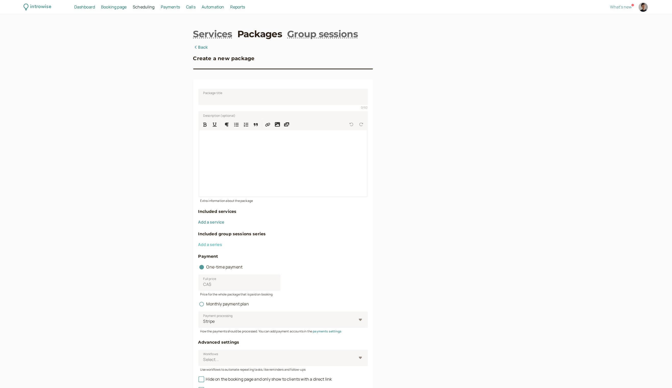
click at [205, 244] on button "Add a series" at bounding box center [210, 244] width 24 height 5
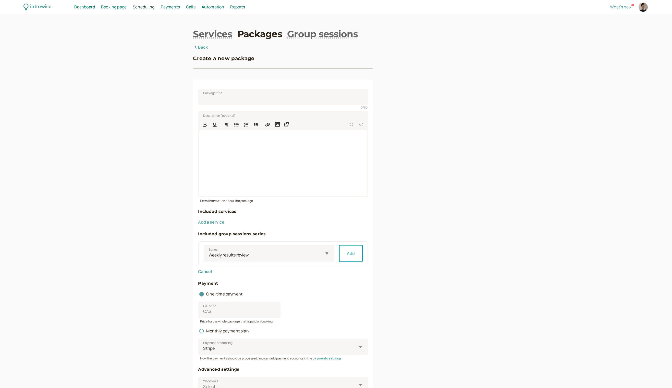
click at [348, 251] on button "Add" at bounding box center [350, 253] width 23 height 16
drag, startPoint x: 351, startPoint y: 257, endPoint x: 337, endPoint y: 256, distance: 14.5
click at [339, 256] on input "0" at bounding box center [350, 253] width 23 height 16
type input "3"
click at [390, 260] on div "Create a new package Package title 0 / 60 Description (optional) Extra informat…" at bounding box center [336, 243] width 286 height 398
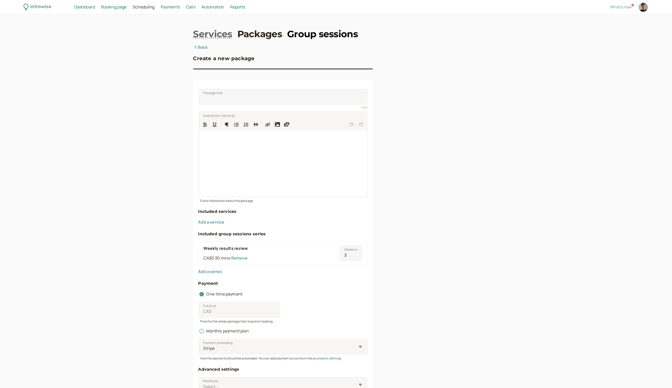
click at [345, 37] on link "Group sessions" at bounding box center [322, 34] width 71 height 13
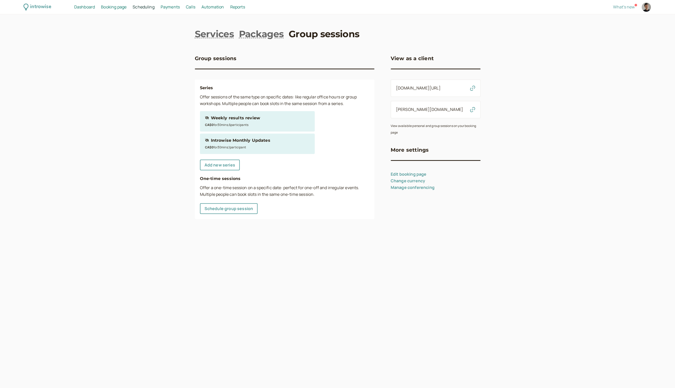
click at [172, 6] on span "Payments" at bounding box center [170, 7] width 19 height 6
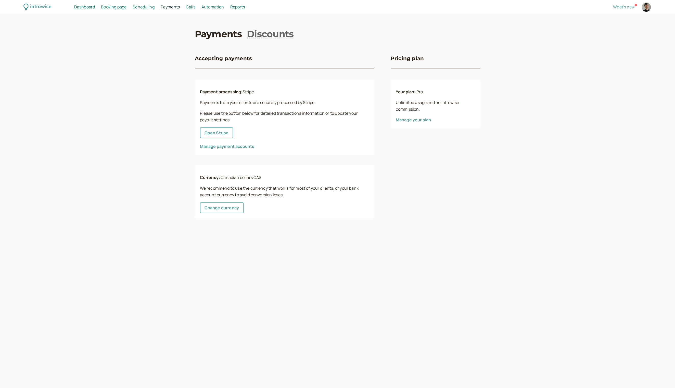
click at [193, 7] on span "Calls" at bounding box center [190, 7] width 9 height 6
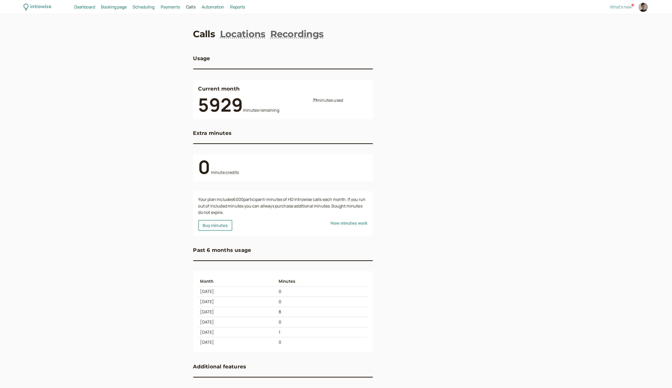
click at [207, 6] on span "Automation" at bounding box center [213, 7] width 23 height 6
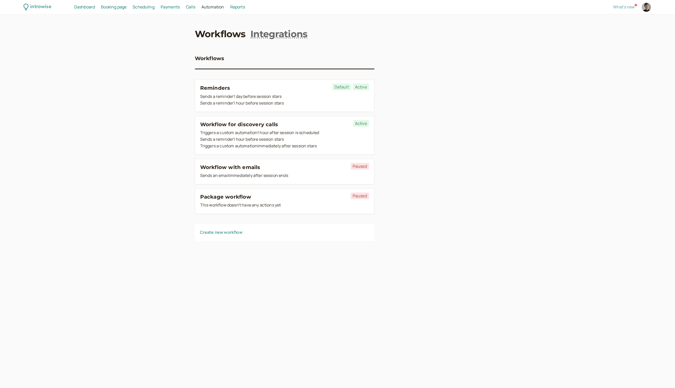
click at [215, 232] on link "Create new workflow" at bounding box center [221, 233] width 43 height 6
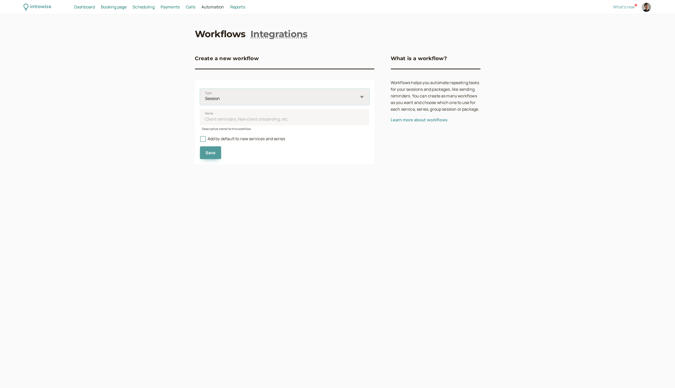
select select "package"
click option "Package" at bounding box center [0, 0] width 0 height 0
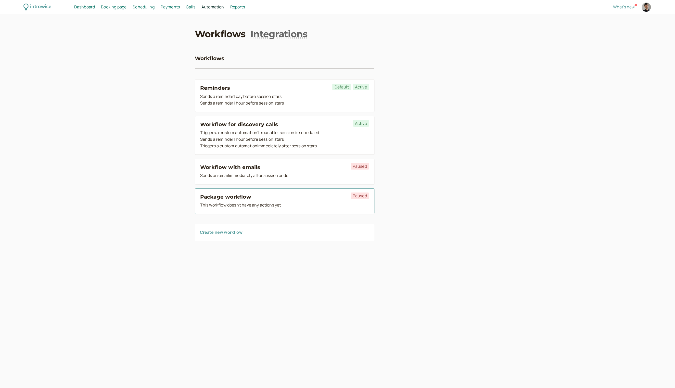
click at [279, 203] on div "This workflow doesn't have any actions yet" at bounding box center [284, 205] width 169 height 7
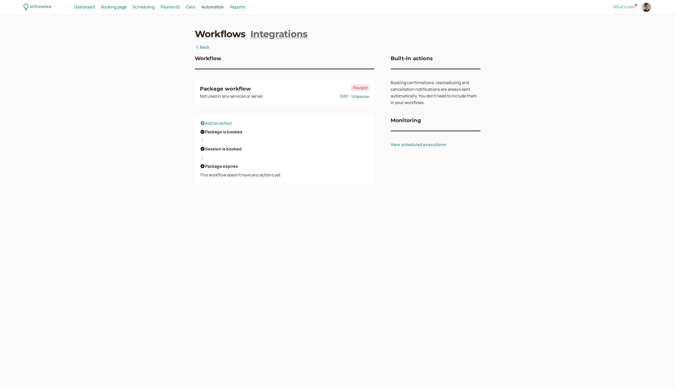
drag, startPoint x: 206, startPoint y: 132, endPoint x: 269, endPoint y: 132, distance: 62.8
click at [269, 132] on div "Package is booked" at bounding box center [284, 132] width 169 height 7
click at [217, 124] on button "Add an action" at bounding box center [216, 123] width 32 height 5
select select "hour"
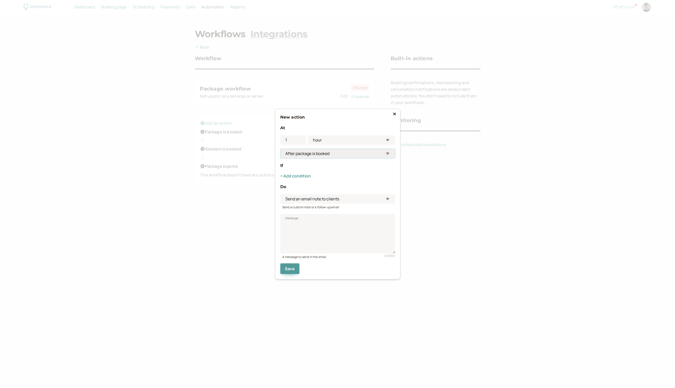
select select "bookedPackage.session_booked.after"
click option "After session is booked" at bounding box center [0, 0] width 0 height 0
click at [295, 176] on button "+ Add condition" at bounding box center [295, 176] width 31 height 5
select select ">="
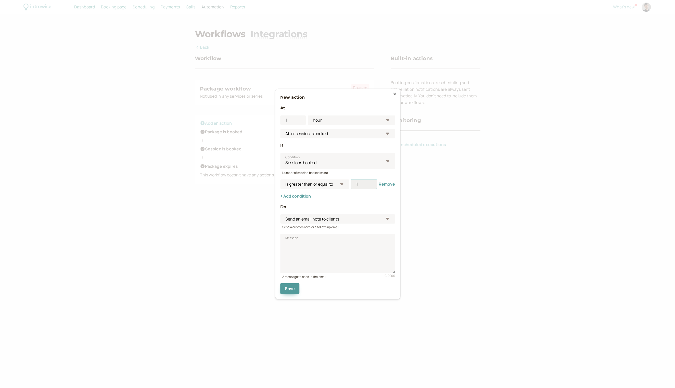
drag, startPoint x: 361, startPoint y: 188, endPoint x: 338, endPoint y: 185, distance: 23.6
click at [351, 185] on input "1" at bounding box center [364, 184] width 26 height 9
type input "6"
click at [322, 244] on textarea "Message" at bounding box center [337, 254] width 115 height 40
click at [396, 94] on icon at bounding box center [394, 94] width 3 height 4
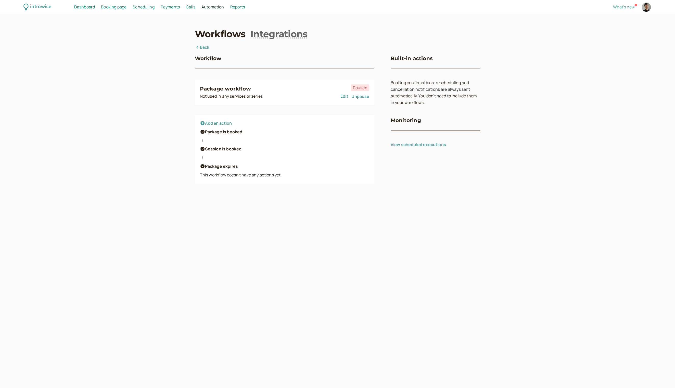
click at [92, 7] on span "Dashboard" at bounding box center [84, 7] width 21 height 6
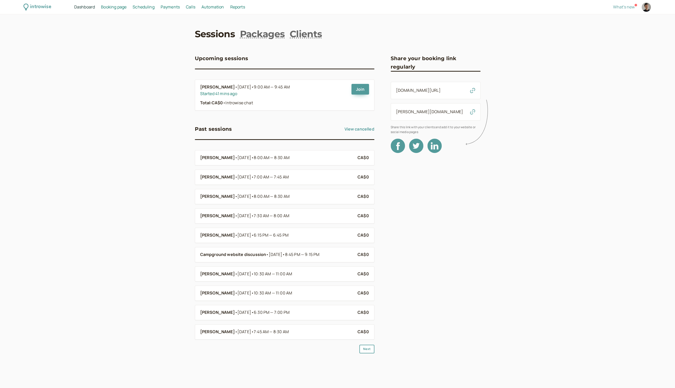
click at [428, 91] on link "[DOMAIN_NAME][URL]" at bounding box center [418, 91] width 45 height 6
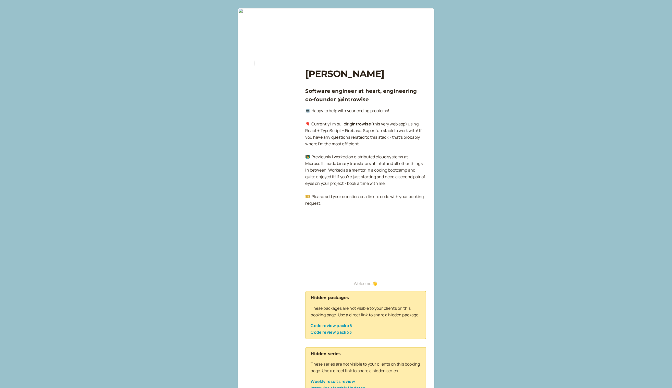
click at [344, 329] on link "Code review pack x6" at bounding box center [331, 326] width 41 height 6
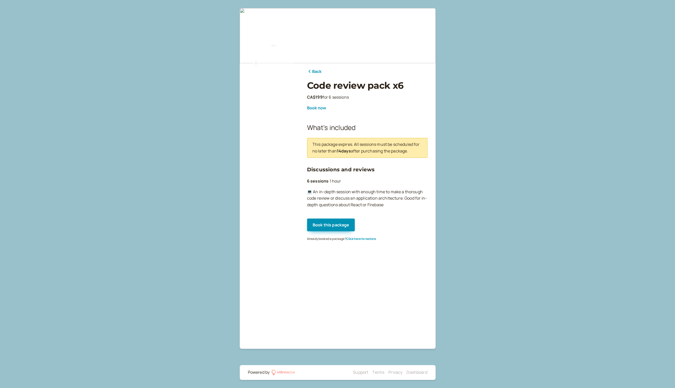
click at [170, 174] on div "Back Code review pack x6 CA$199 for 6 sessions Book now What's included This pa…" at bounding box center [337, 194] width 675 height 388
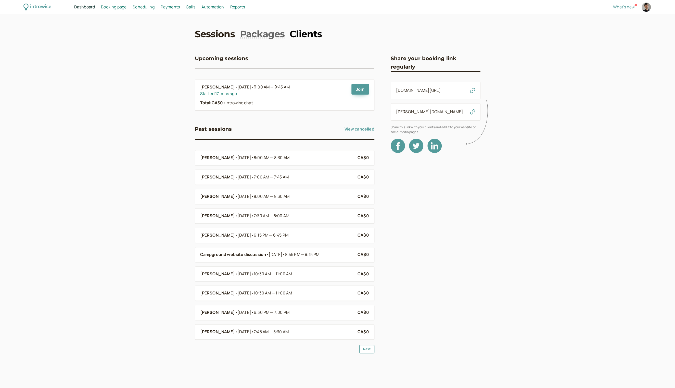
click at [302, 38] on link "Clients" at bounding box center [306, 34] width 32 height 13
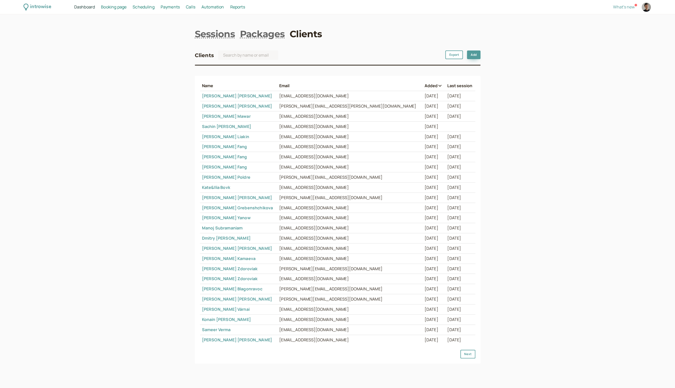
click at [228, 95] on td "[PERSON_NAME]" at bounding box center [239, 96] width 78 height 10
click at [218, 95] on link "[PERSON_NAME]" at bounding box center [237, 96] width 70 height 6
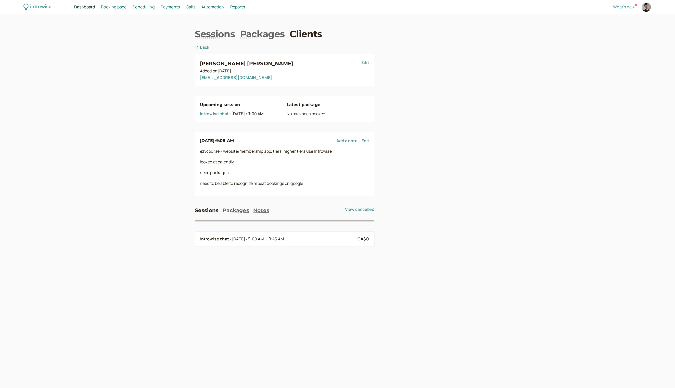
click at [261, 210] on button "Notes" at bounding box center [261, 210] width 16 height 8
click at [369, 242] on button "Edit" at bounding box center [366, 239] width 8 height 5
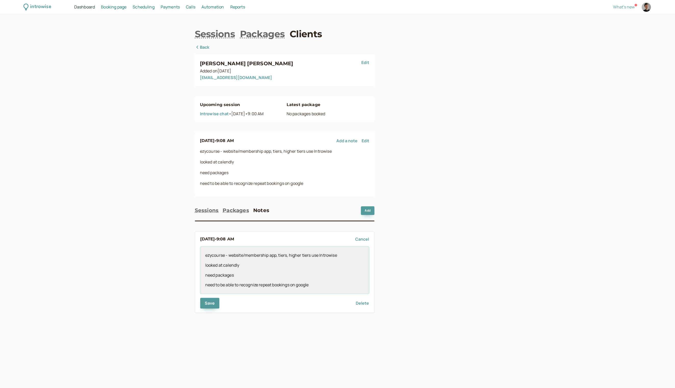
click at [318, 288] on p "need to be able to recognize repeat bookings on google" at bounding box center [284, 285] width 159 height 6
click at [208, 315] on span "Save" at bounding box center [210, 314] width 10 height 6
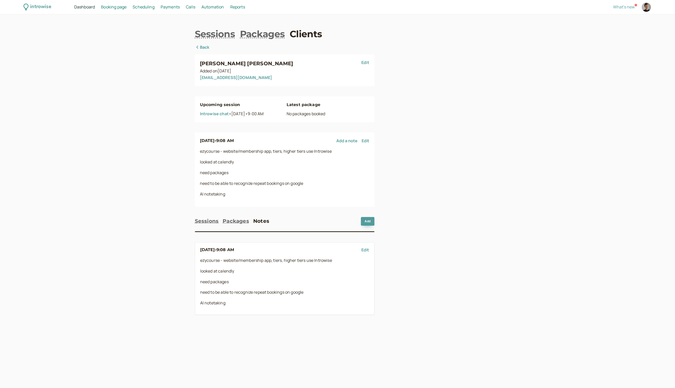
click at [107, 5] on span "Booking page" at bounding box center [114, 7] width 26 height 6
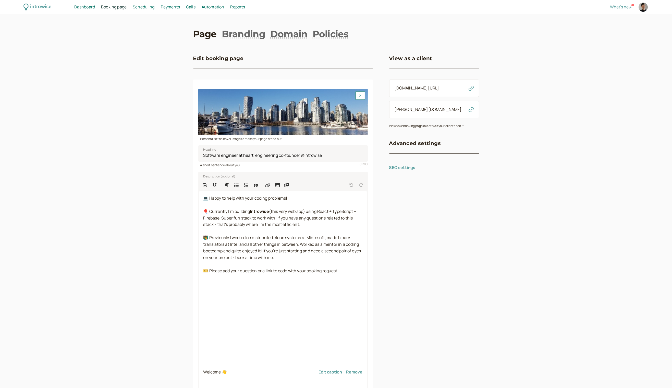
click at [414, 87] on link "[DOMAIN_NAME][URL]" at bounding box center [416, 88] width 45 height 6
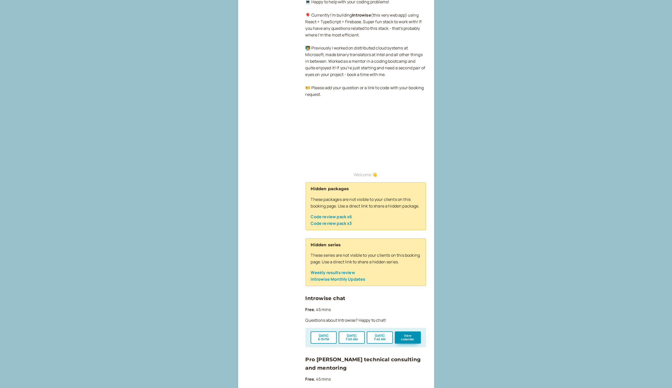
scroll to position [113, 0]
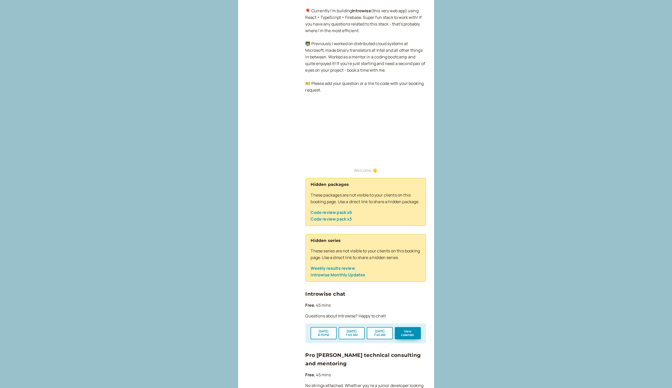
click at [339, 215] on link "Code review pack x6" at bounding box center [331, 213] width 41 height 6
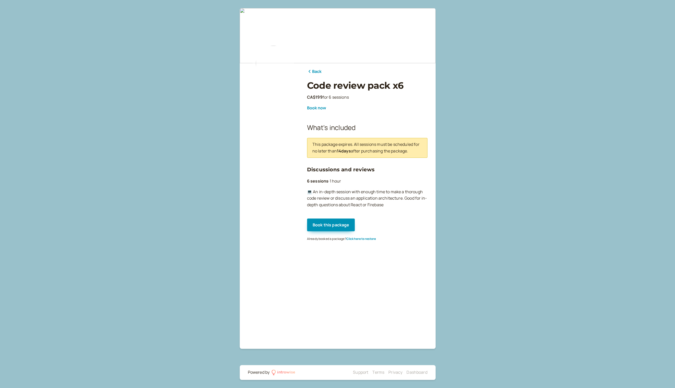
drag, startPoint x: 306, startPoint y: 125, endPoint x: 458, endPoint y: 151, distance: 154.6
click at [436, 151] on main "Back Code review pack x6 CA$199 for 6 sessions Book now What's included This pa…" at bounding box center [338, 178] width 196 height 341
drag, startPoint x: 308, startPoint y: 183, endPoint x: 330, endPoint y: 181, distance: 22.0
click at [330, 181] on p "6 sessions · 1 hour" at bounding box center [367, 181] width 120 height 7
drag, startPoint x: 332, startPoint y: 181, endPoint x: 345, endPoint y: 181, distance: 13.0
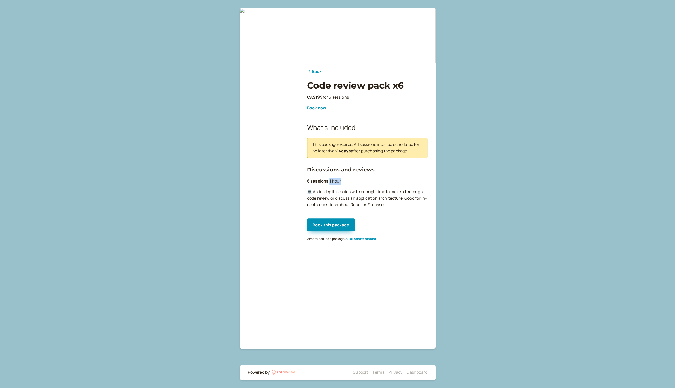
click at [345, 181] on p "6 sessions · 1 hour" at bounding box center [367, 181] width 120 height 7
click at [340, 220] on button "Book this package" at bounding box center [331, 225] width 48 height 13
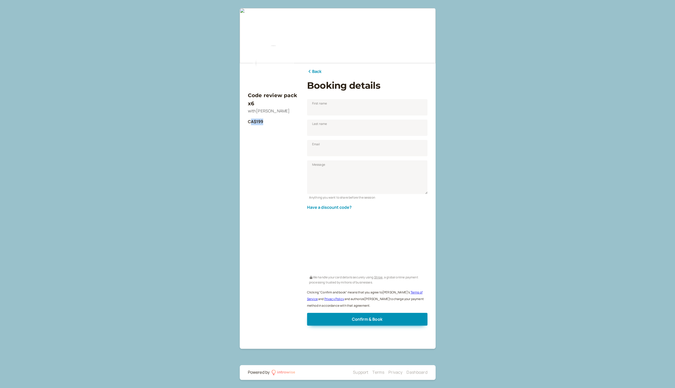
drag, startPoint x: 249, startPoint y: 120, endPoint x: 267, endPoint y: 122, distance: 17.5
click at [267, 122] on p "CA$199" at bounding box center [273, 122] width 51 height 7
click at [258, 123] on b "CA$199" at bounding box center [256, 122] width 16 height 6
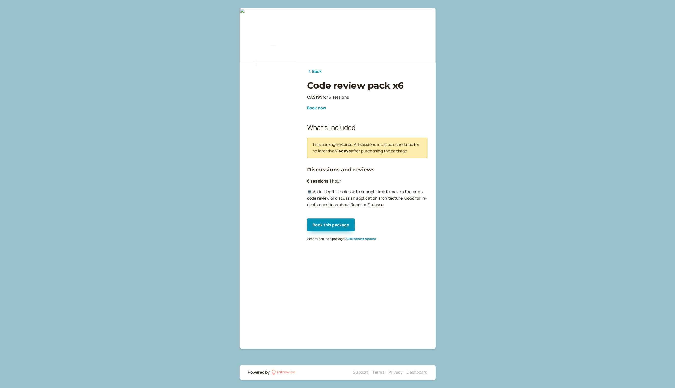
click at [311, 72] on icon at bounding box center [309, 71] width 5 height 4
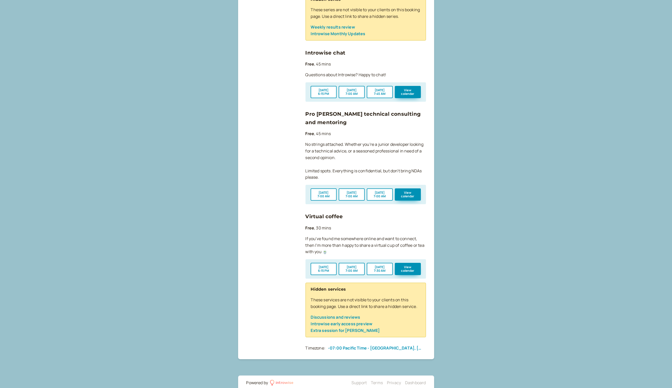
scroll to position [355, 0]
click at [335, 319] on link "Discussions and reviews" at bounding box center [336, 317] width 50 height 6
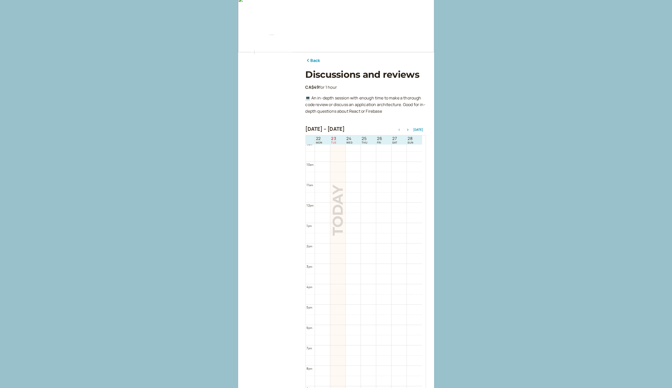
scroll to position [11, 0]
click at [408, 130] on icon "button" at bounding box center [408, 129] width 6 height 2
click at [353, 292] on link "Book for CA$49 CA$49" at bounding box center [352, 297] width 15 height 20
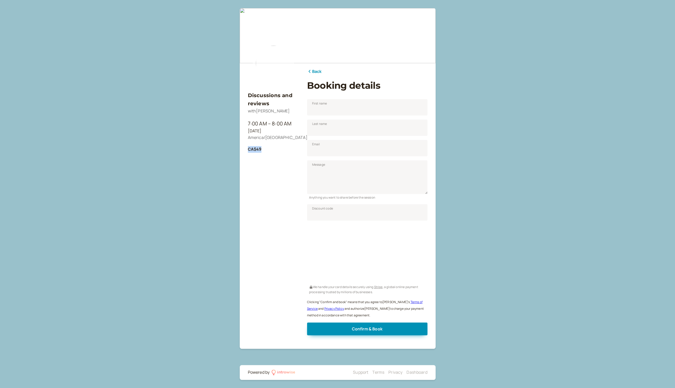
drag, startPoint x: 248, startPoint y: 150, endPoint x: 269, endPoint y: 150, distance: 21.2
click at [269, 150] on p "CA$49" at bounding box center [273, 149] width 51 height 7
click at [411, 374] on link "Dashboard" at bounding box center [417, 373] width 21 height 6
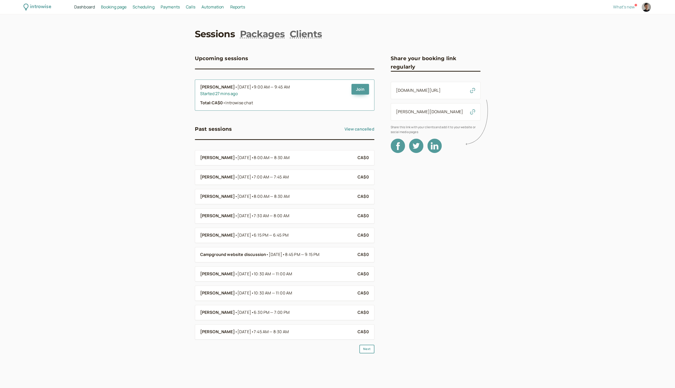
click at [223, 96] on div "Started 27 mins ago" at bounding box center [273, 94] width 147 height 7
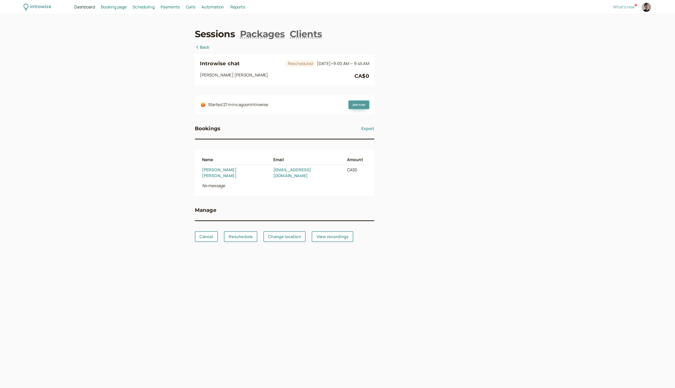
click at [211, 168] on link "[PERSON_NAME]" at bounding box center [219, 172] width 35 height 11
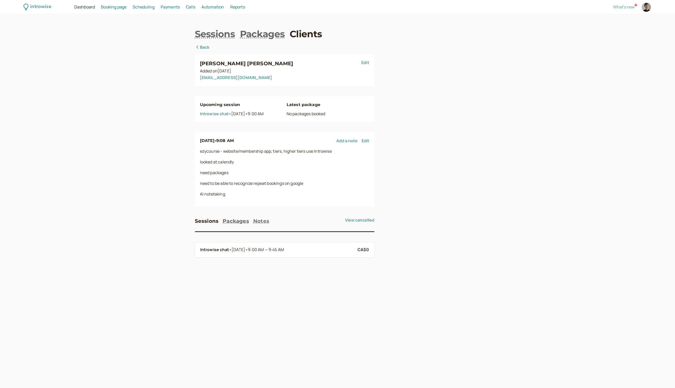
click at [259, 219] on button "Notes" at bounding box center [261, 221] width 16 height 8
click at [367, 248] on button "Edit" at bounding box center [366, 250] width 8 height 5
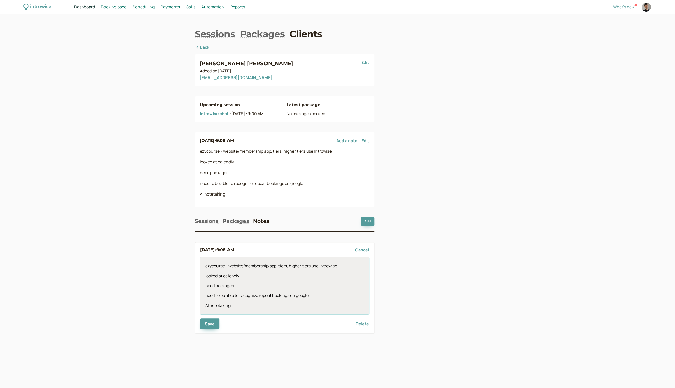
click at [256, 314] on div "ezycourse - website/membership app, tiers, higher tiers use Introwise looked at…" at bounding box center [284, 285] width 169 height 57
click at [208, 330] on button "Save" at bounding box center [209, 334] width 19 height 11
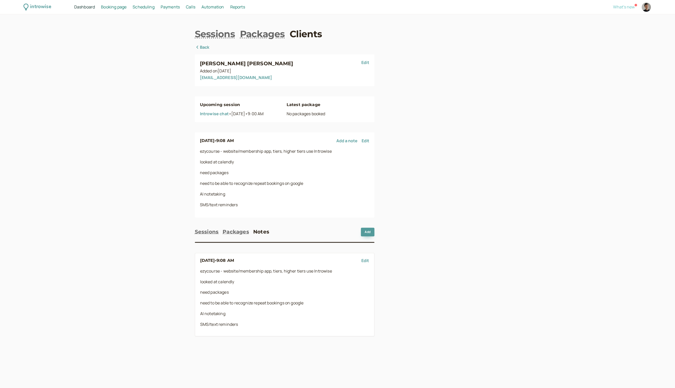
click at [628, 8] on span "What's new" at bounding box center [624, 7] width 22 height 6
click at [627, 7] on span "What's new" at bounding box center [624, 7] width 22 height 6
